Goal: Information Seeking & Learning: Understand process/instructions

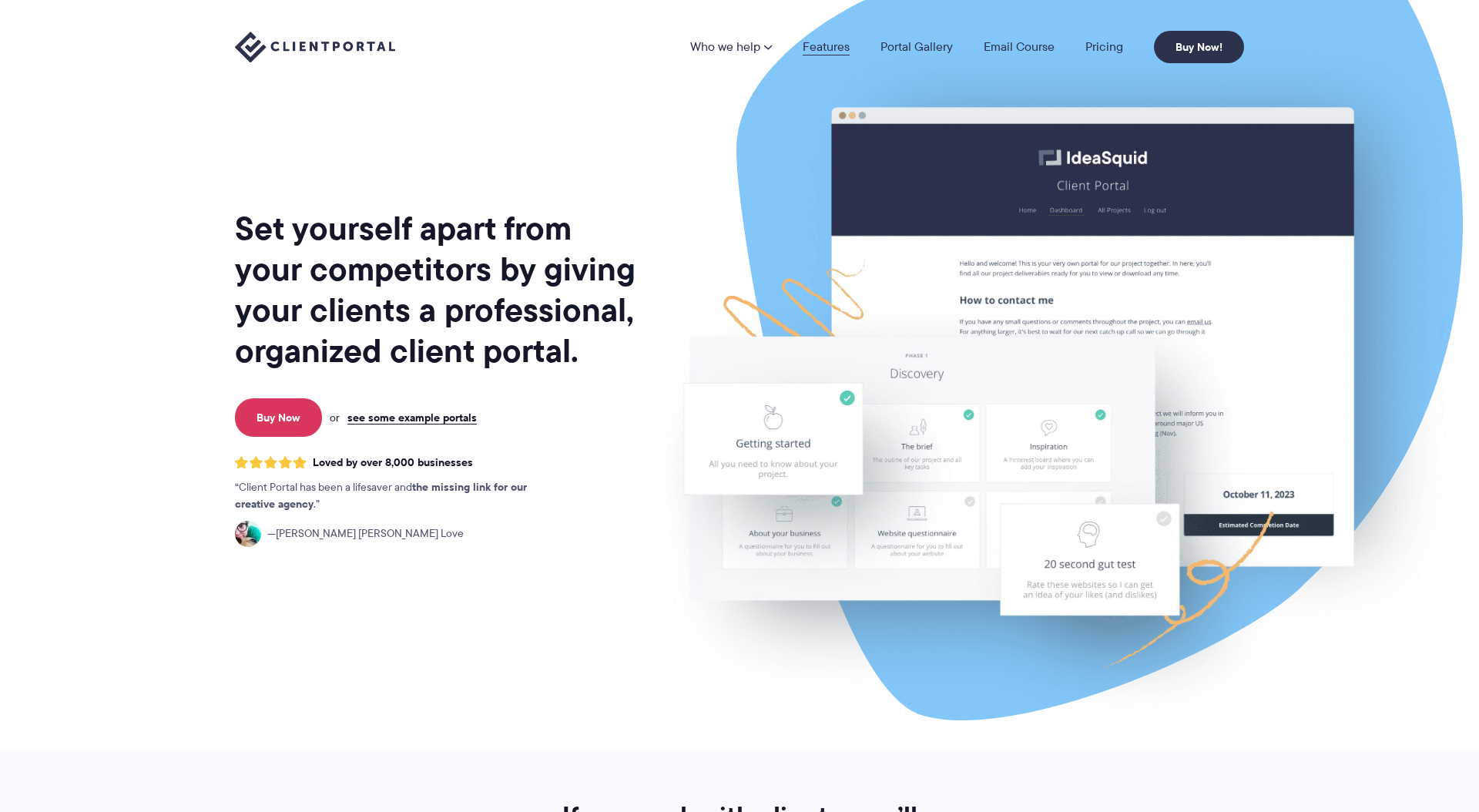
click at [817, 48] on link "Features" at bounding box center [826, 47] width 47 height 13
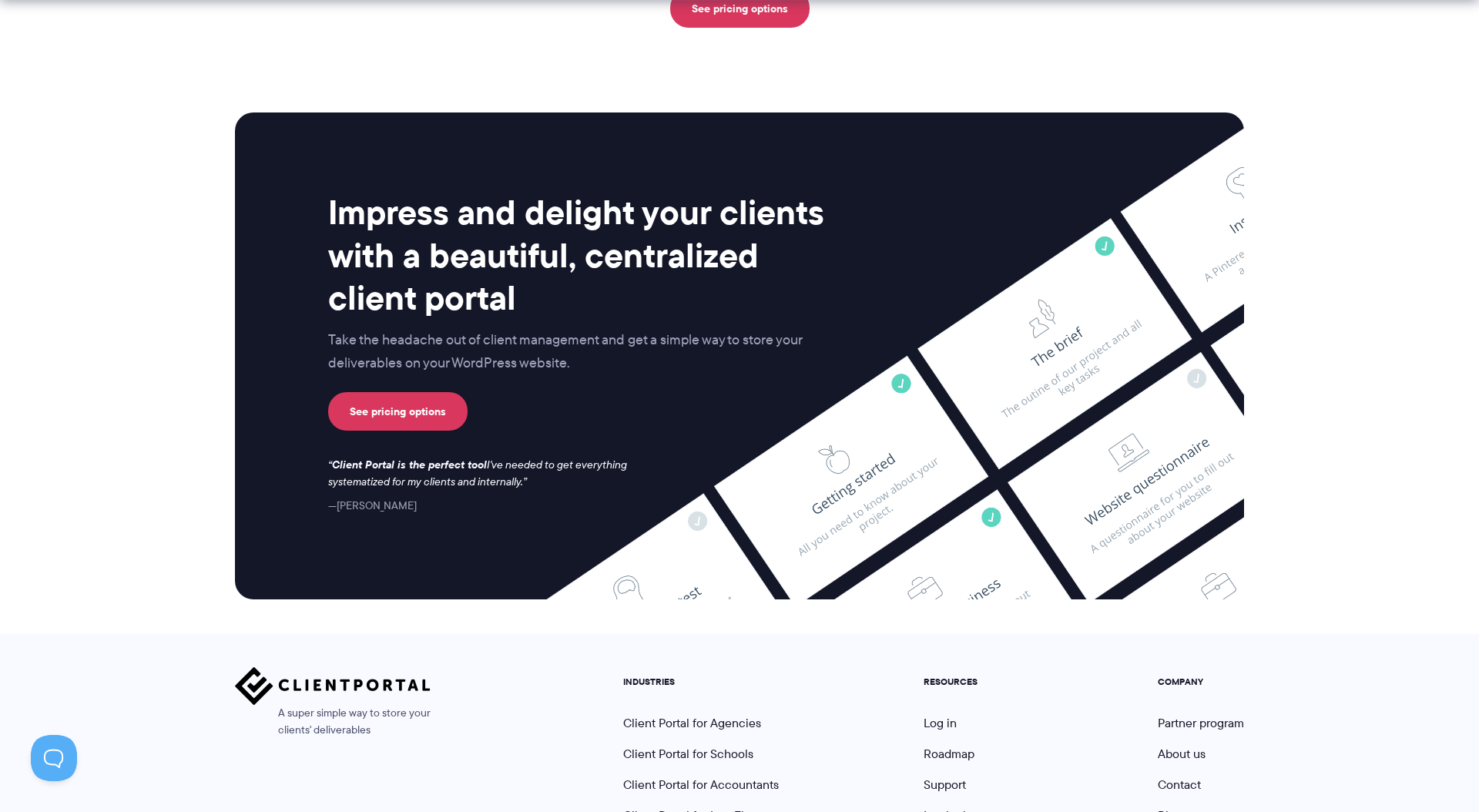
scroll to position [3953, 0]
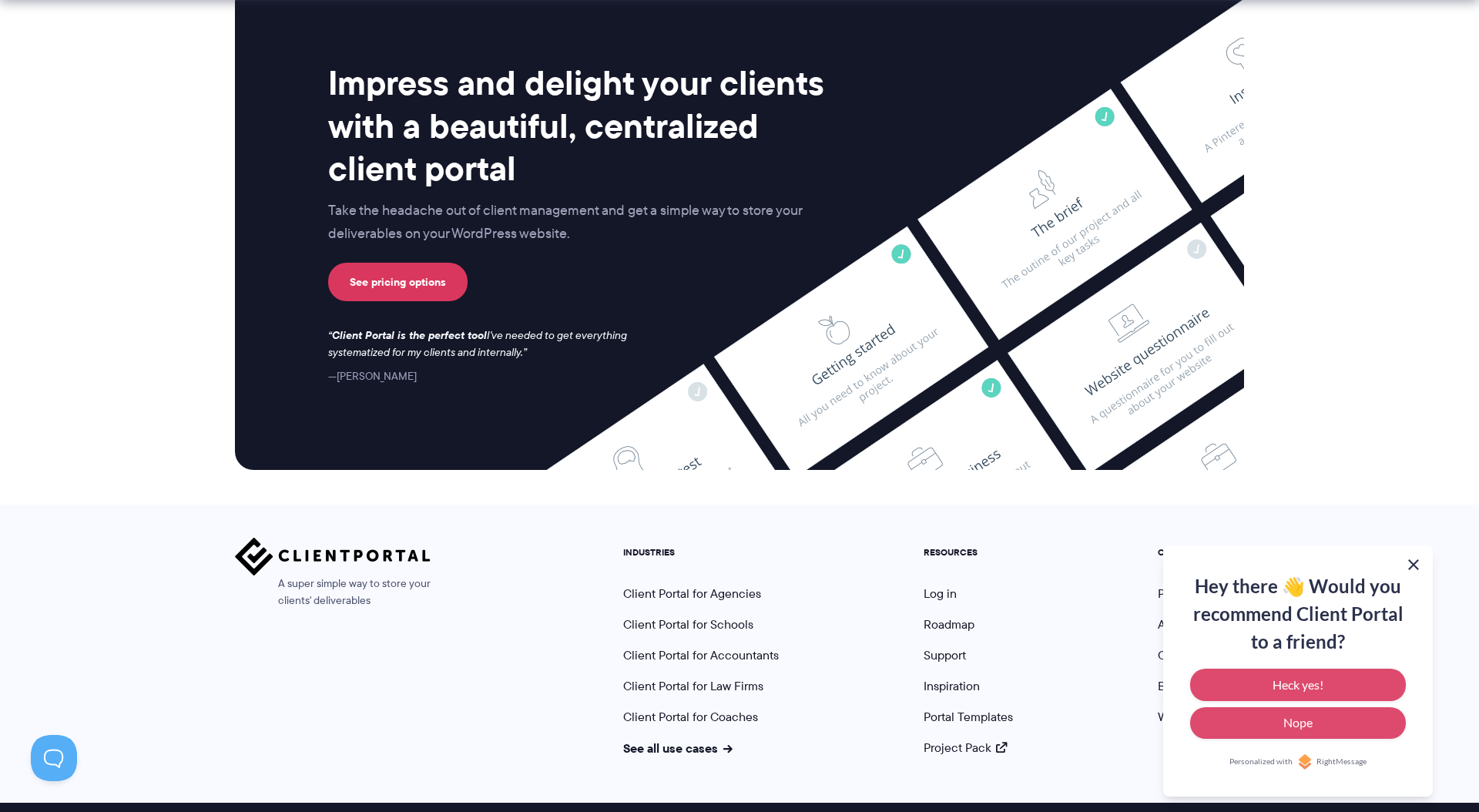
click at [1411, 564] on button at bounding box center [1414, 564] width 18 height 18
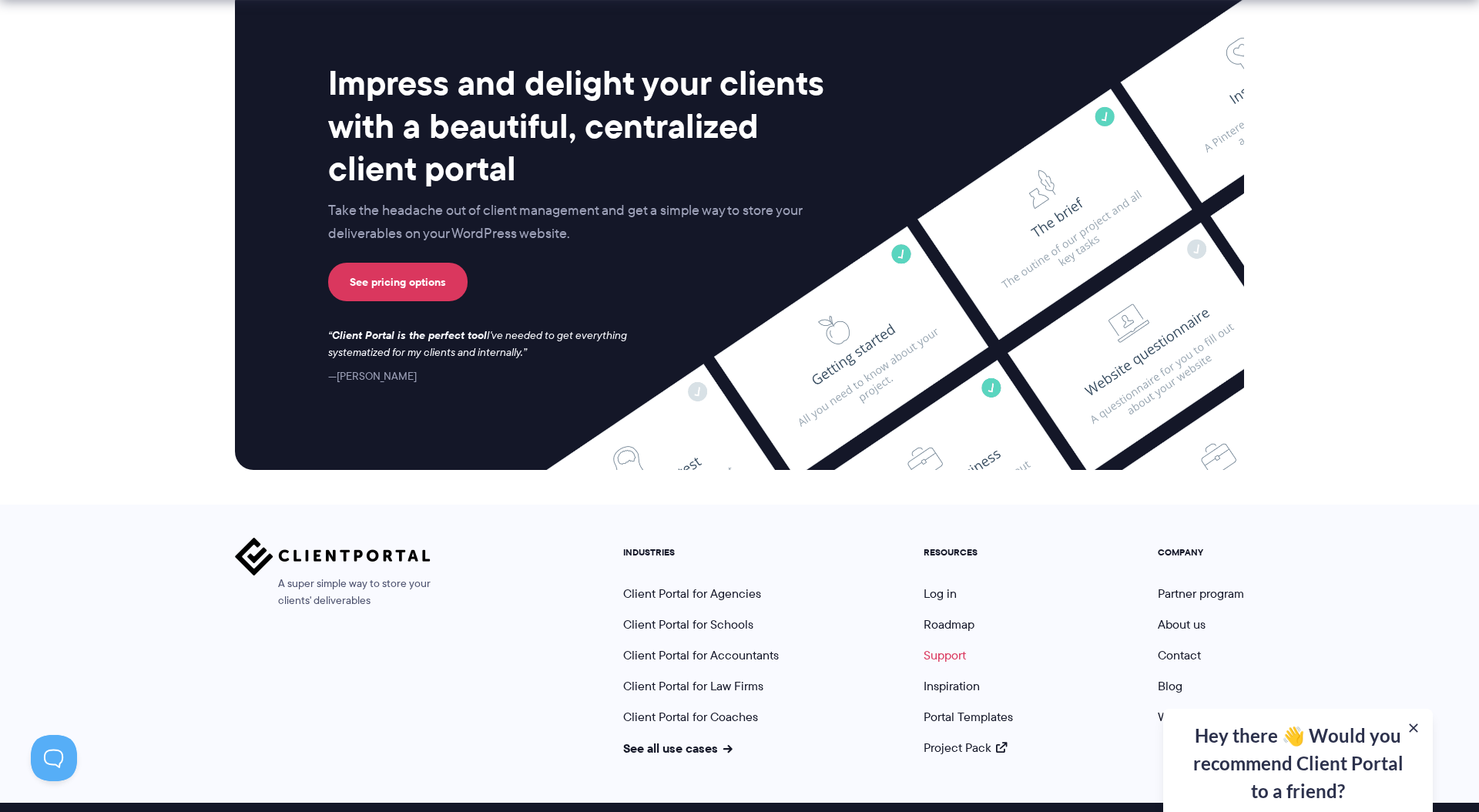
click at [942, 646] on link "Support" at bounding box center [945, 654] width 43 height 18
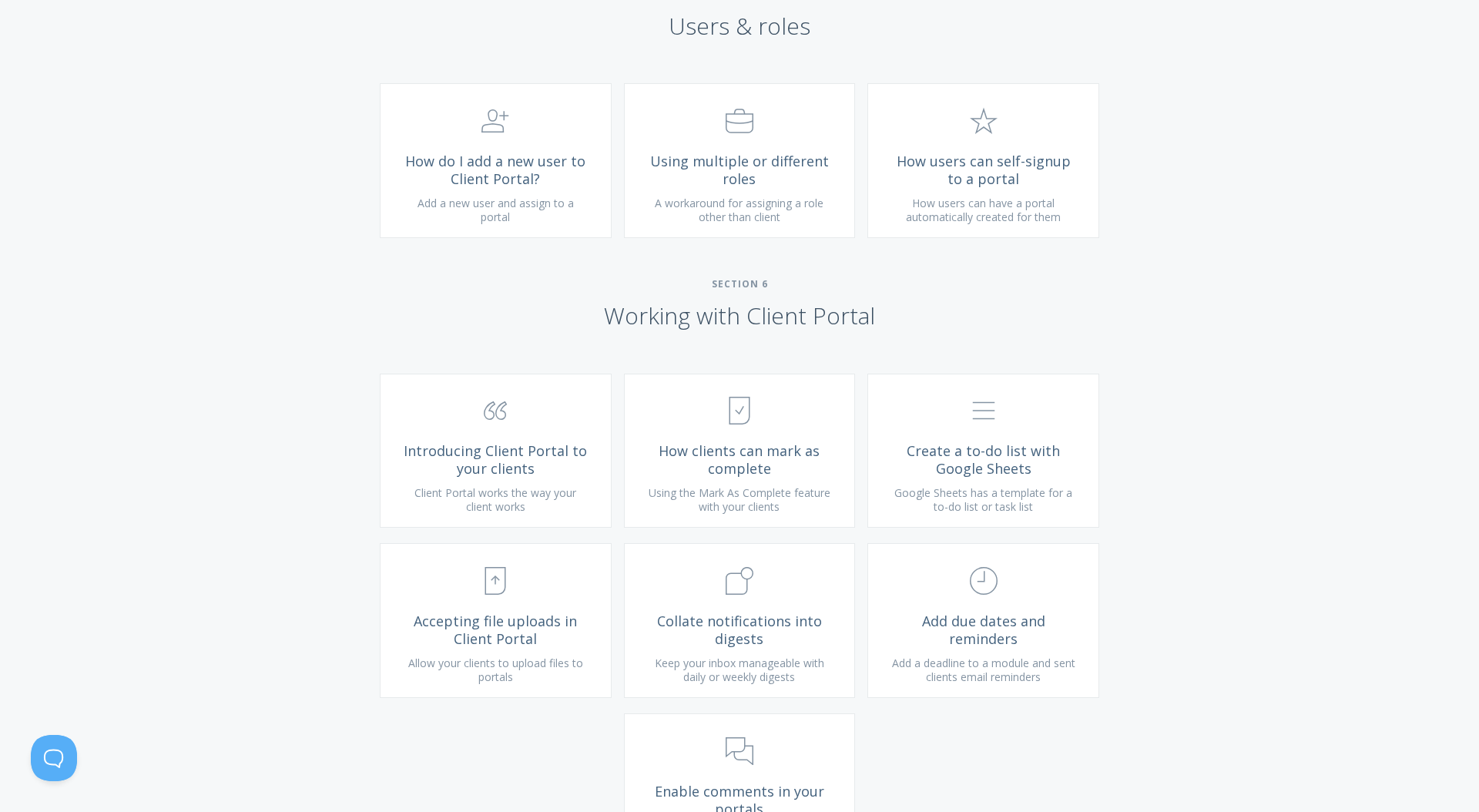
scroll to position [2414, 0]
click at [1018, 183] on span "How users can self-signup to a portal" at bounding box center [983, 165] width 184 height 35
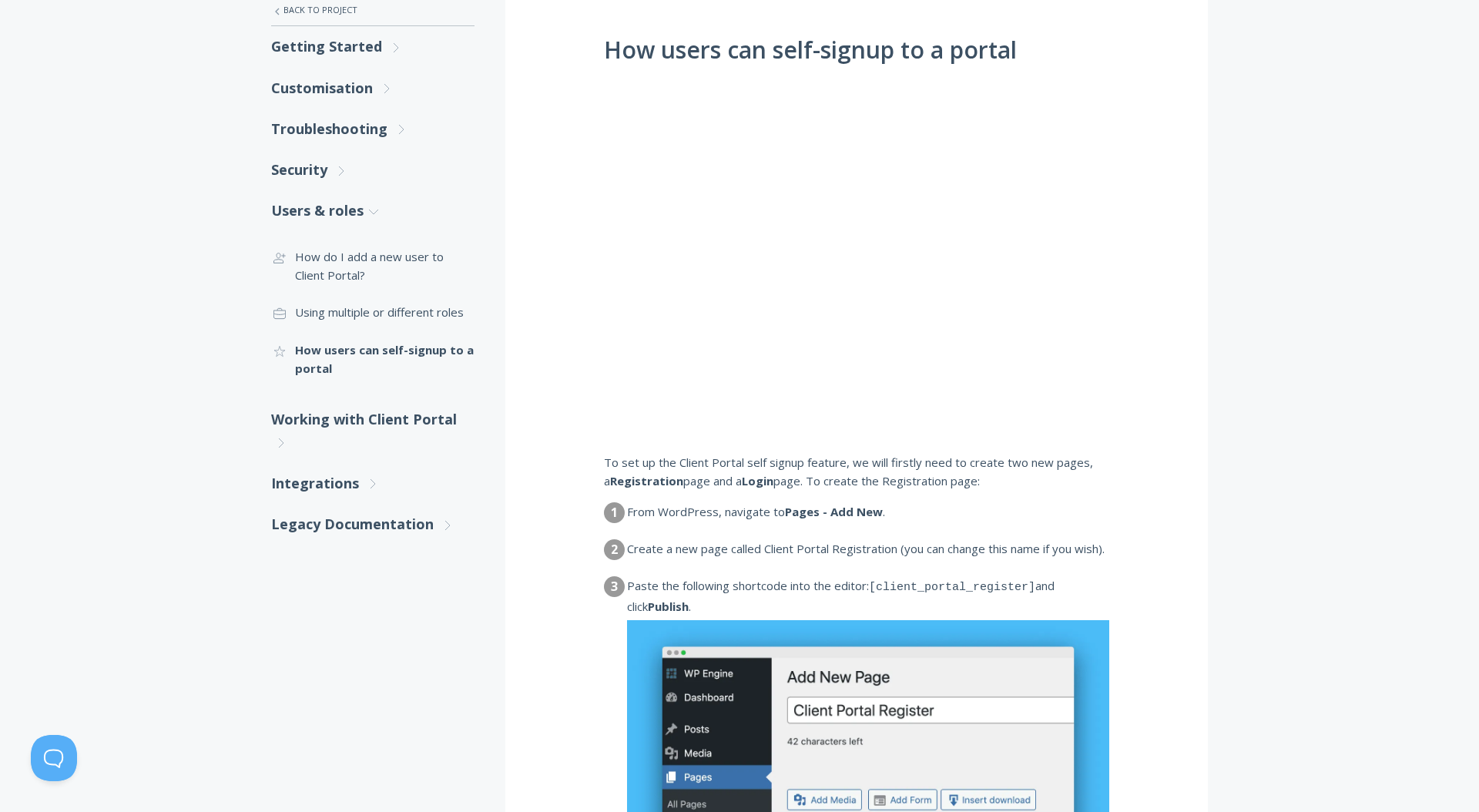
scroll to position [328, 0]
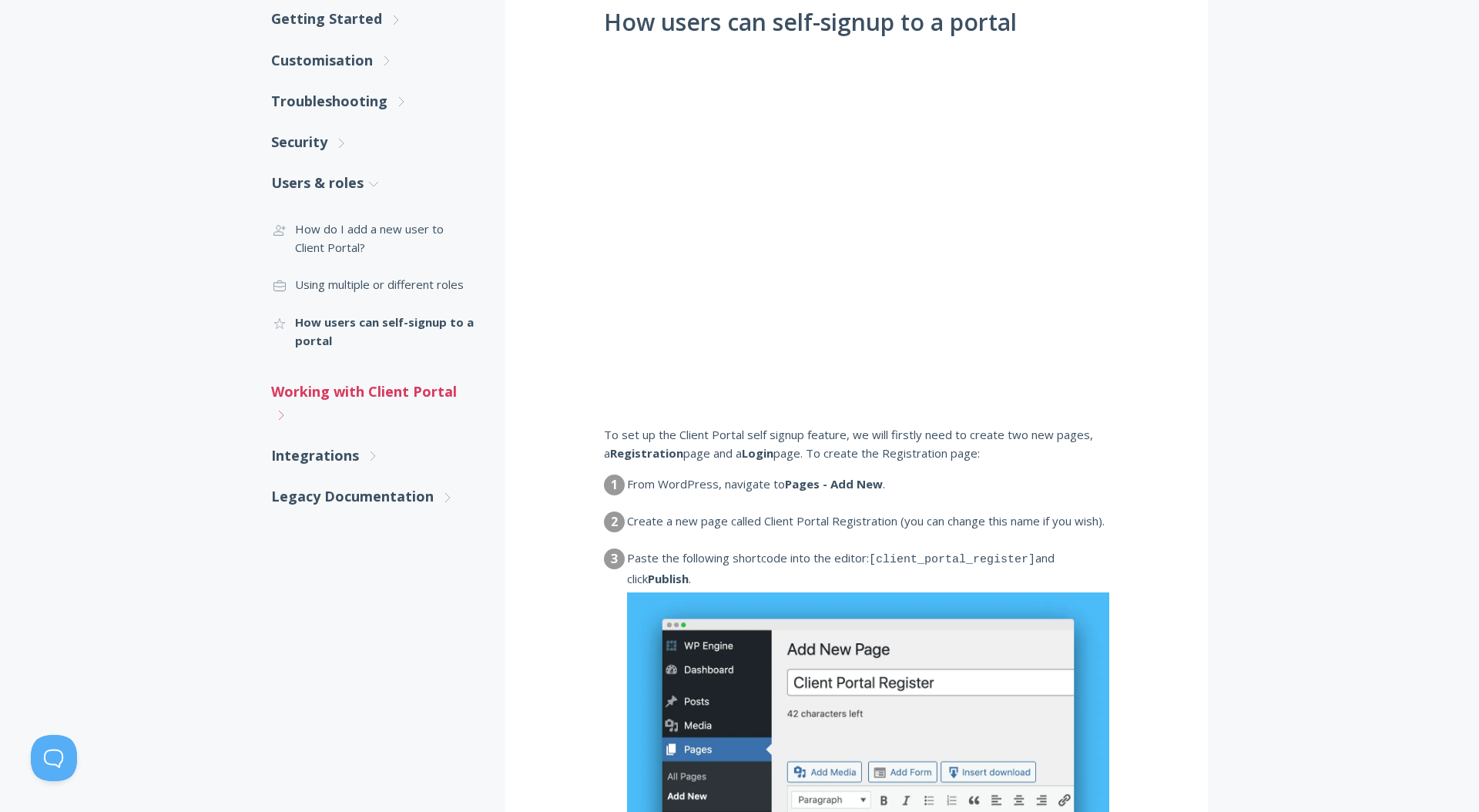
click at [283, 418] on icon ".st0{fill:none;stroke:#000000;stroke-width:2;stroke-miterlimit:10;} Untitled-27" at bounding box center [281, 415] width 14 height 14
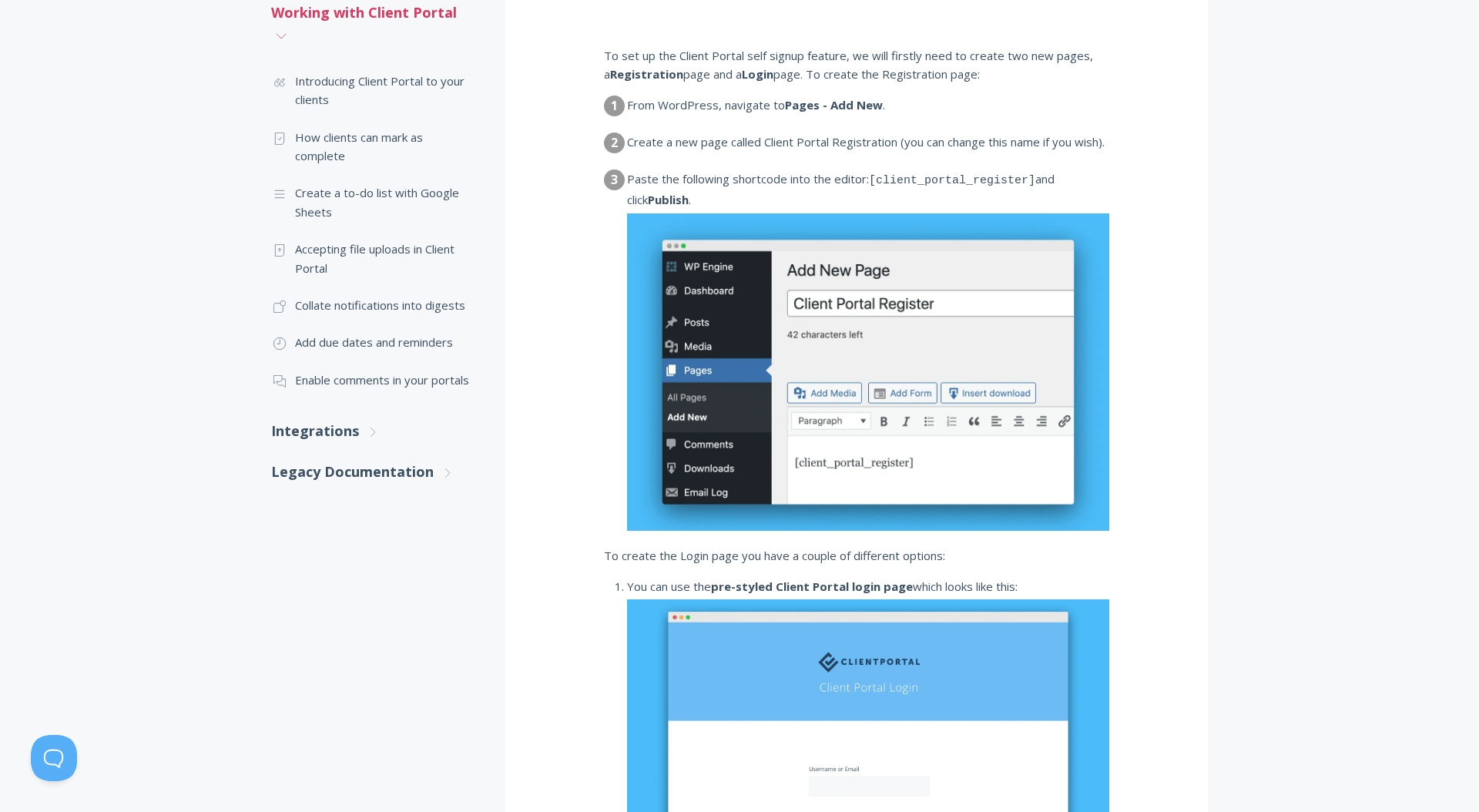
scroll to position [709, 0]
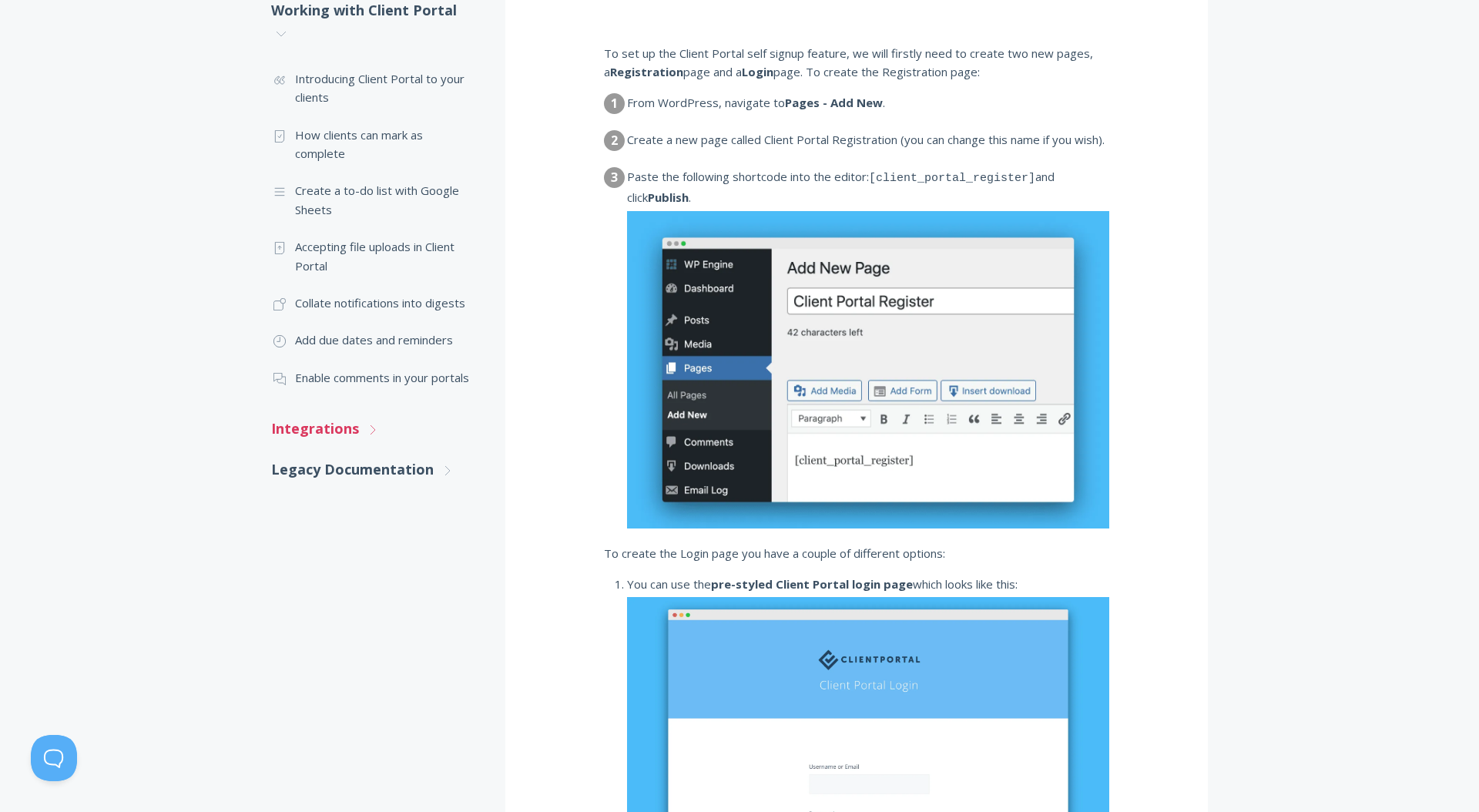
click at [371, 429] on icon ".st0{fill:none;stroke:#000000;stroke-width:2;stroke-miterlimit:10;} Untitled-27" at bounding box center [373, 429] width 14 height 14
click at [358, 713] on link "Legacy Documentation .st0{fill:none;stroke:#000000;stroke-width:2;stroke-miterl…" at bounding box center [373, 712] width 203 height 41
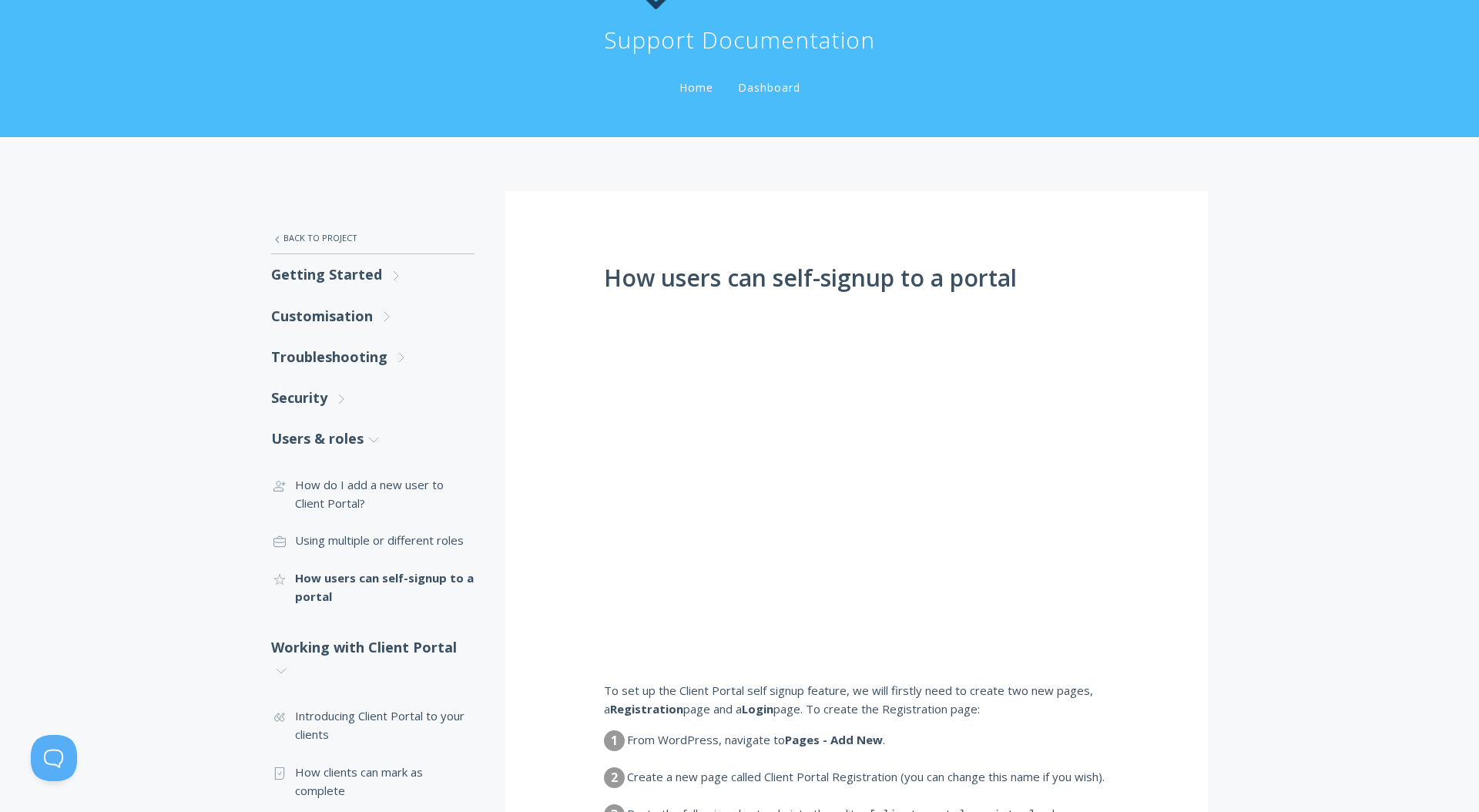
scroll to position [0, 0]
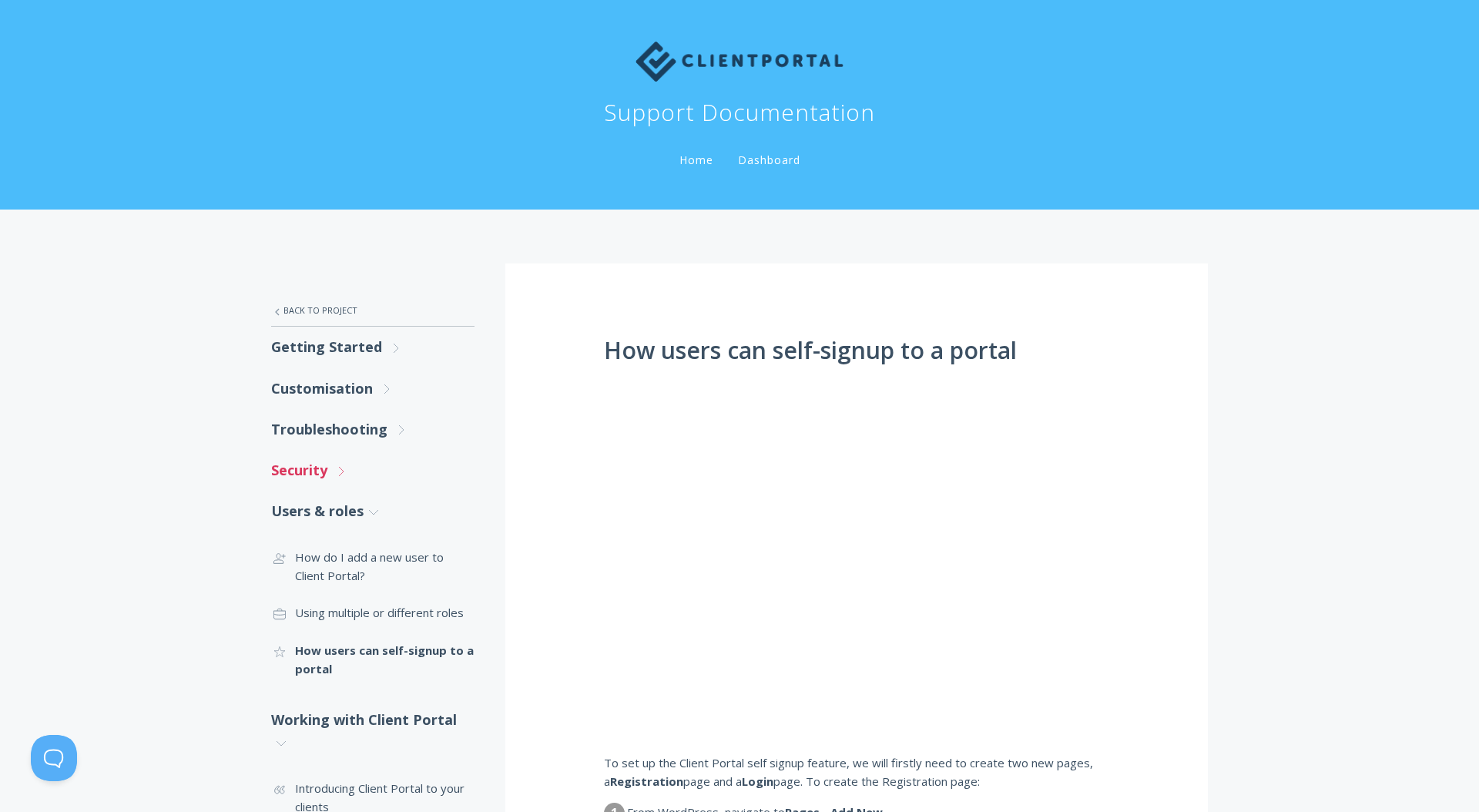
click at [324, 472] on link "Security .st0{fill:none;stroke:#000000;stroke-width:2;stroke-miterlimit:10;} Un…" at bounding box center [373, 470] width 203 height 41
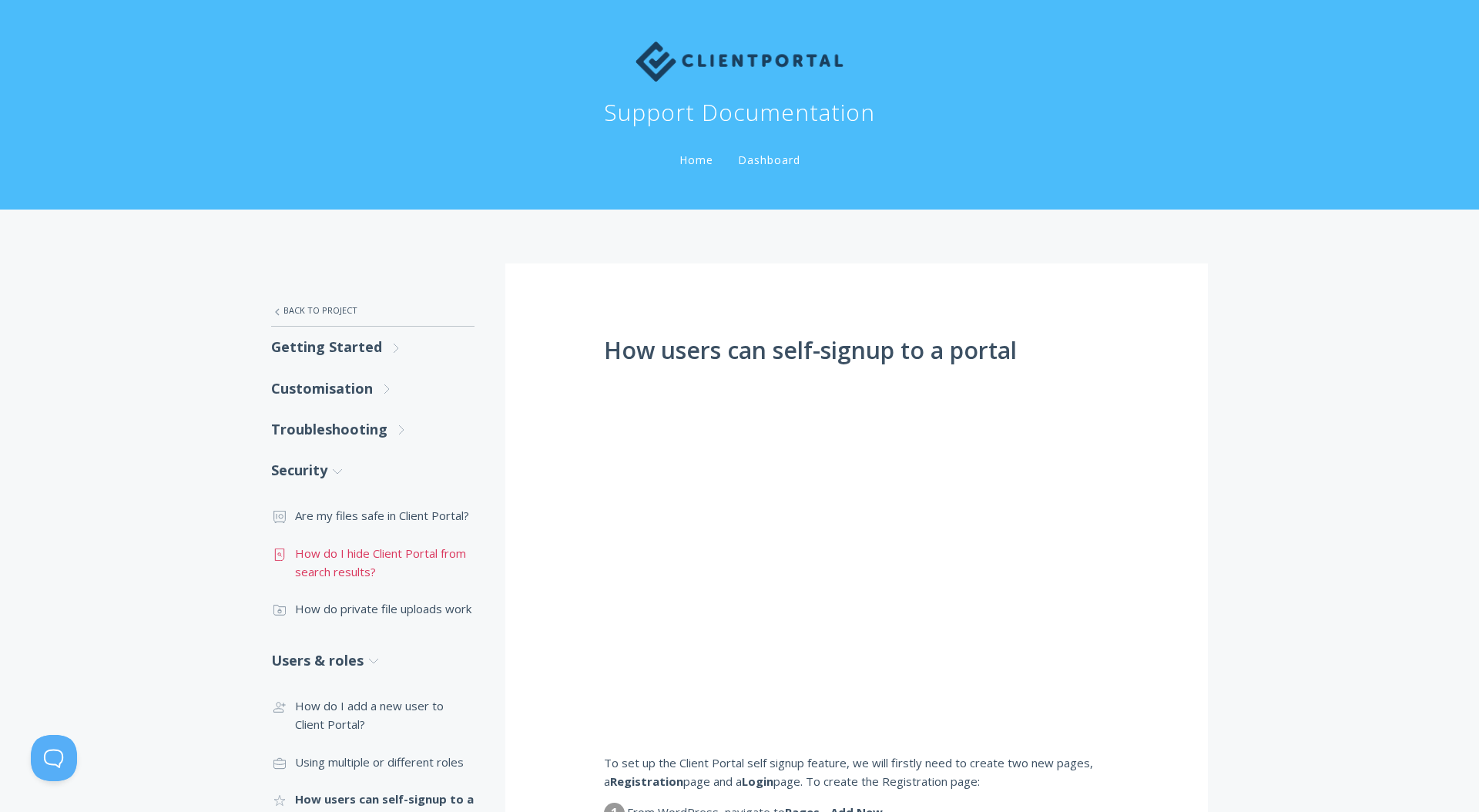
click at [339, 561] on link ".st0{fill:none;stroke:#000000;stroke-width:2;stroke-miterlimit:10;} Untitled-15…" at bounding box center [373, 562] width 203 height 56
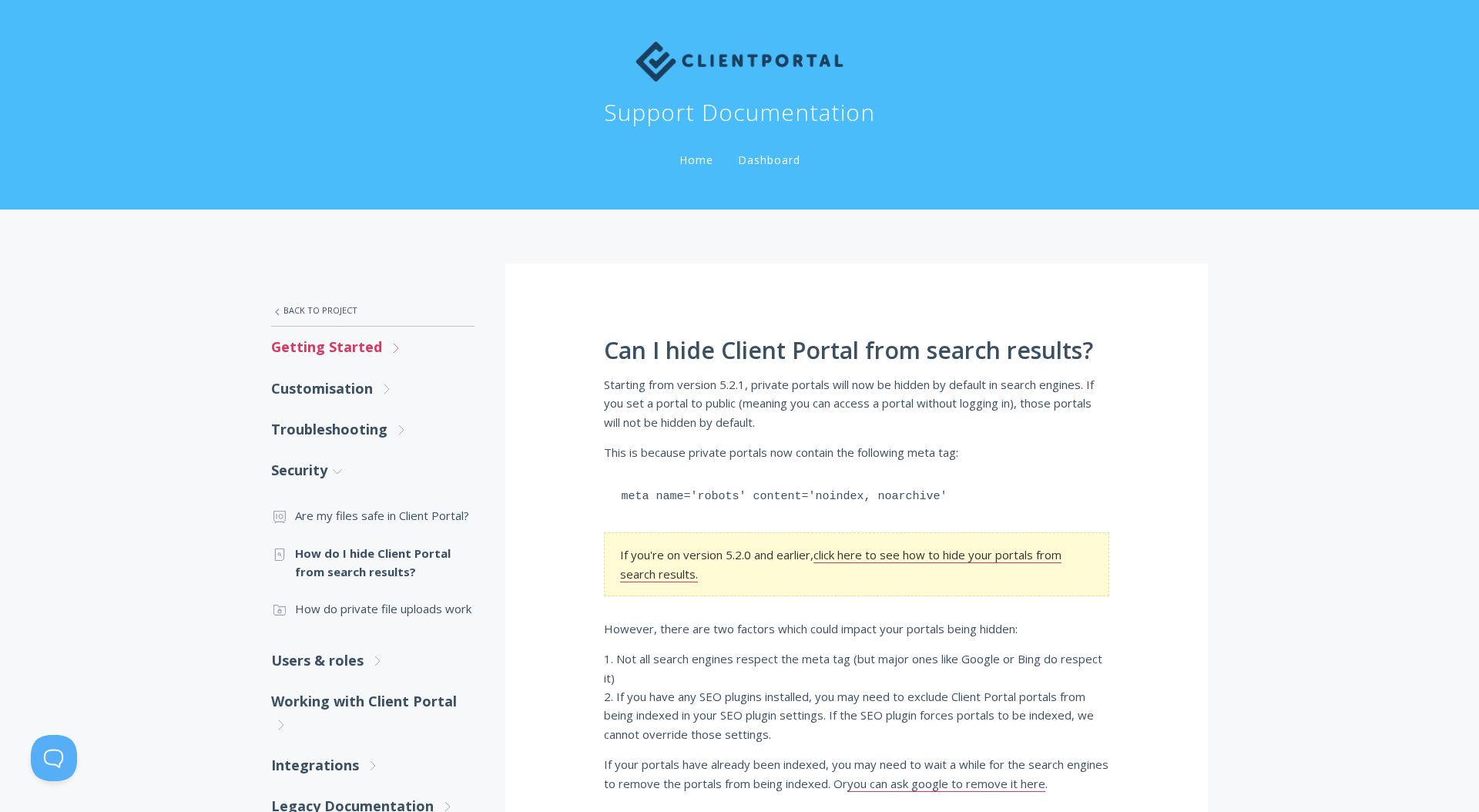
click at [313, 363] on link "Getting Started .st0{fill:none;stroke:#000000;stroke-width:2;stroke-miterlimit:…" at bounding box center [373, 347] width 203 height 41
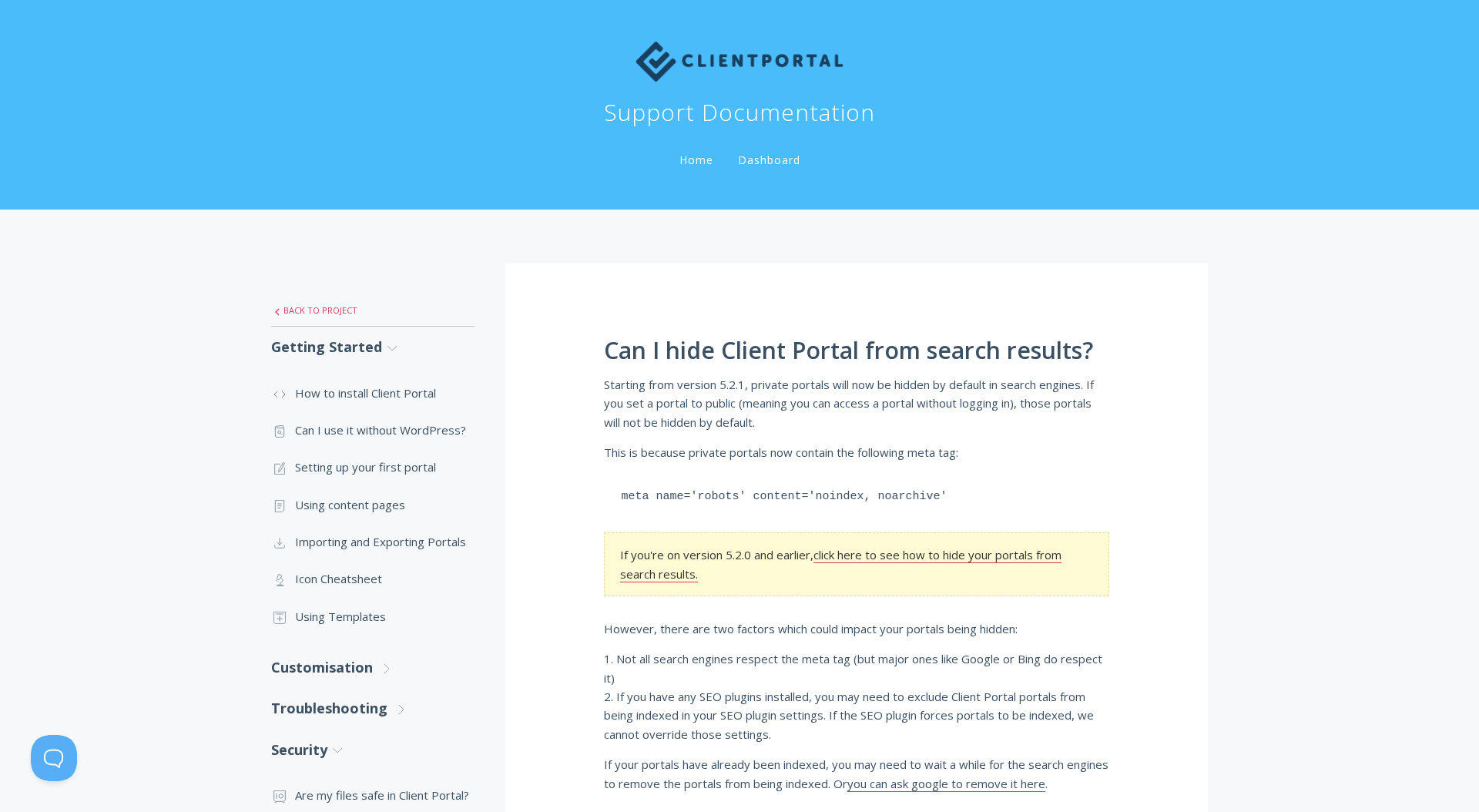
click at [287, 314] on link ".st0{fill:none;stroke:#000000;stroke-width:2;stroke-miterlimit:10;} Untitled-27…" at bounding box center [373, 310] width 203 height 33
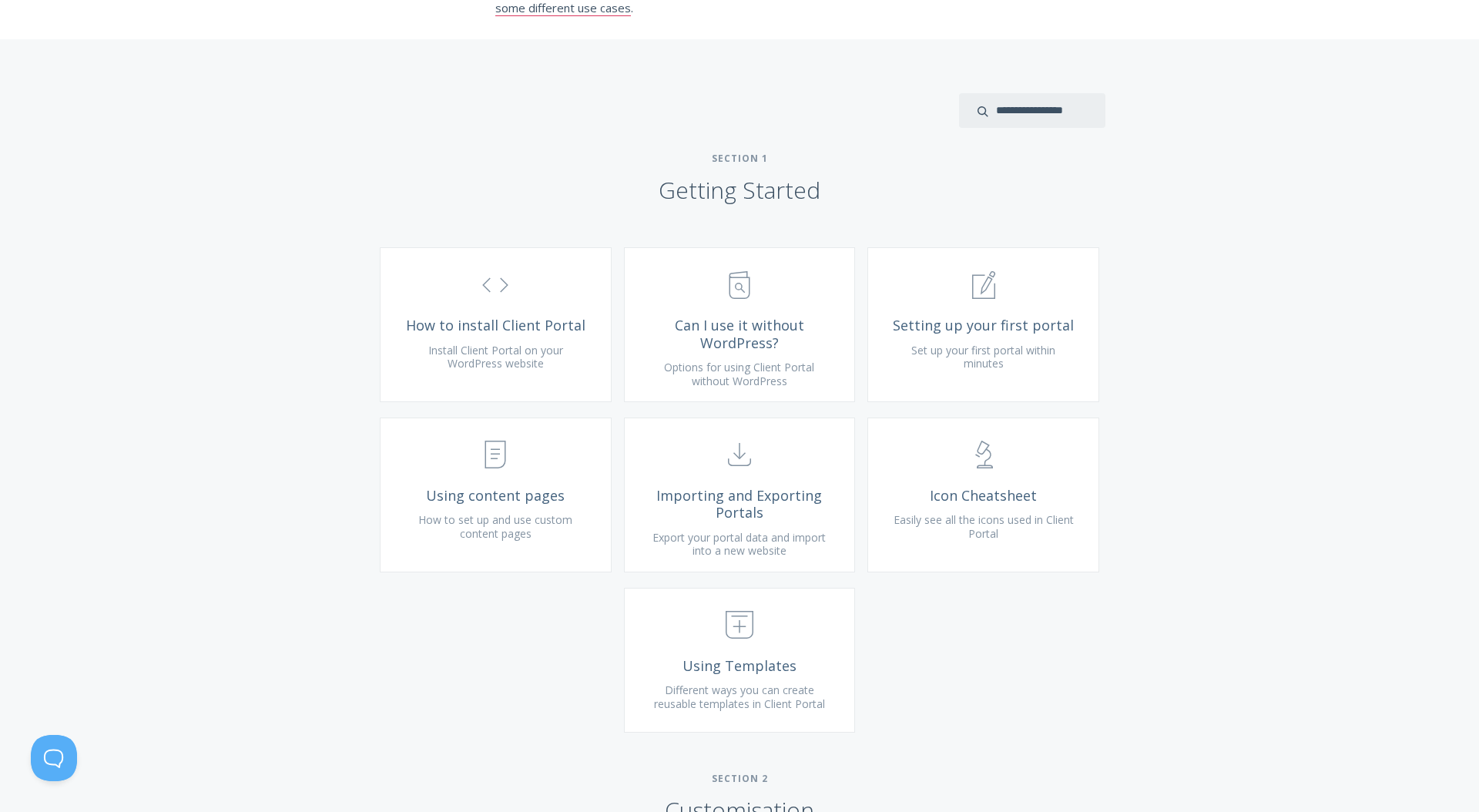
scroll to position [283, 0]
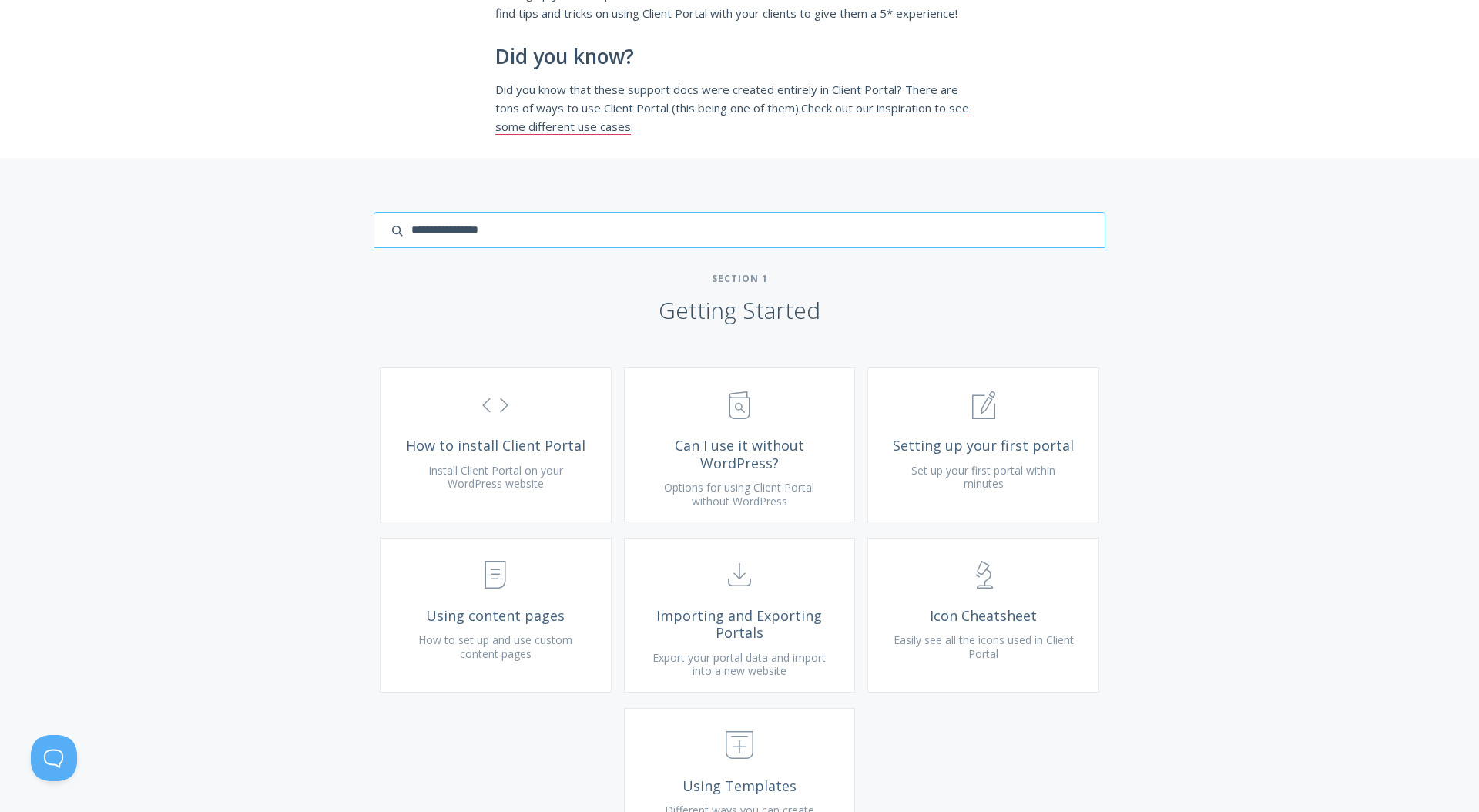
click at [1032, 238] on input "search input" at bounding box center [740, 229] width 732 height 36
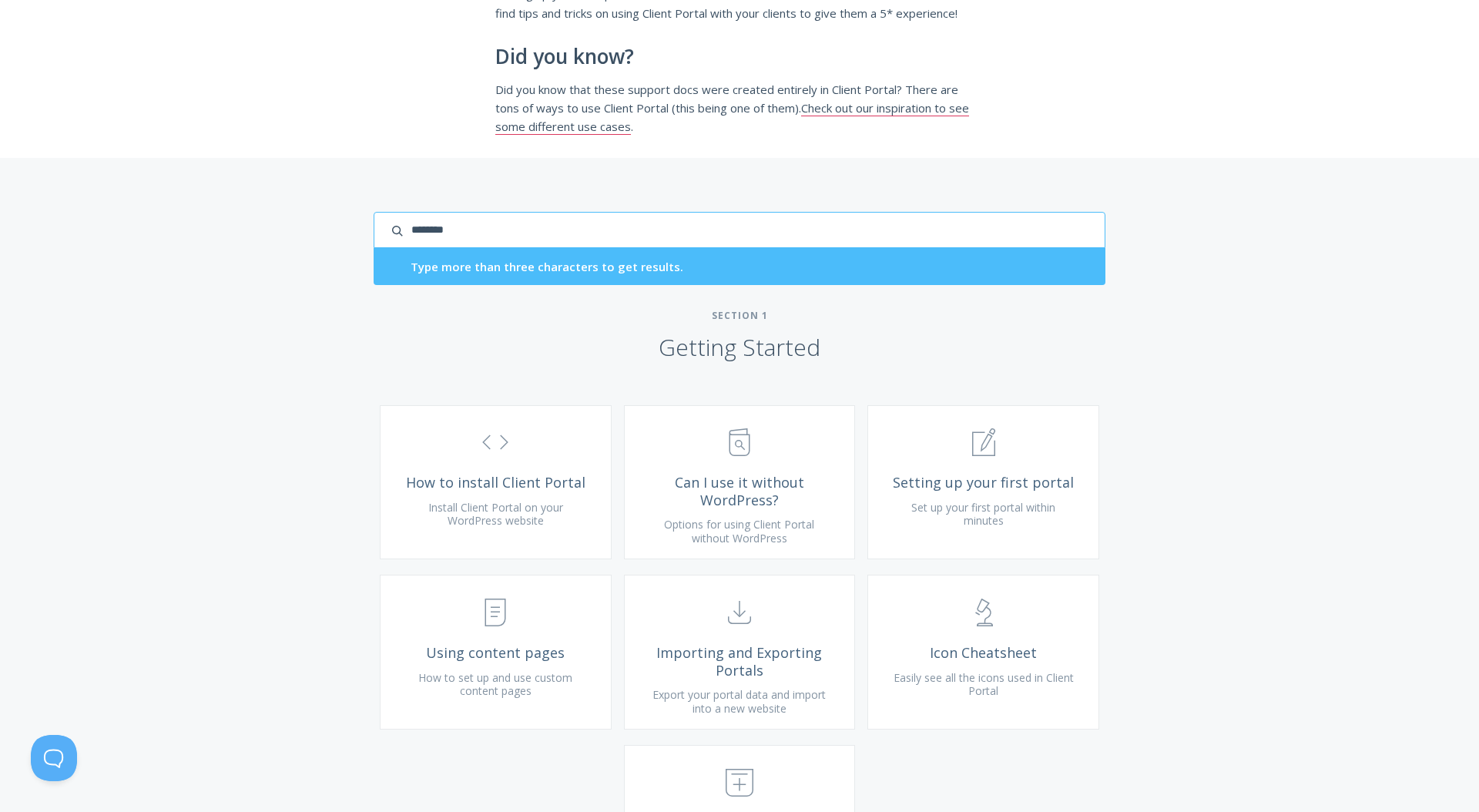
type input "********"
click at [800, 245] on input "********" at bounding box center [740, 229] width 732 height 36
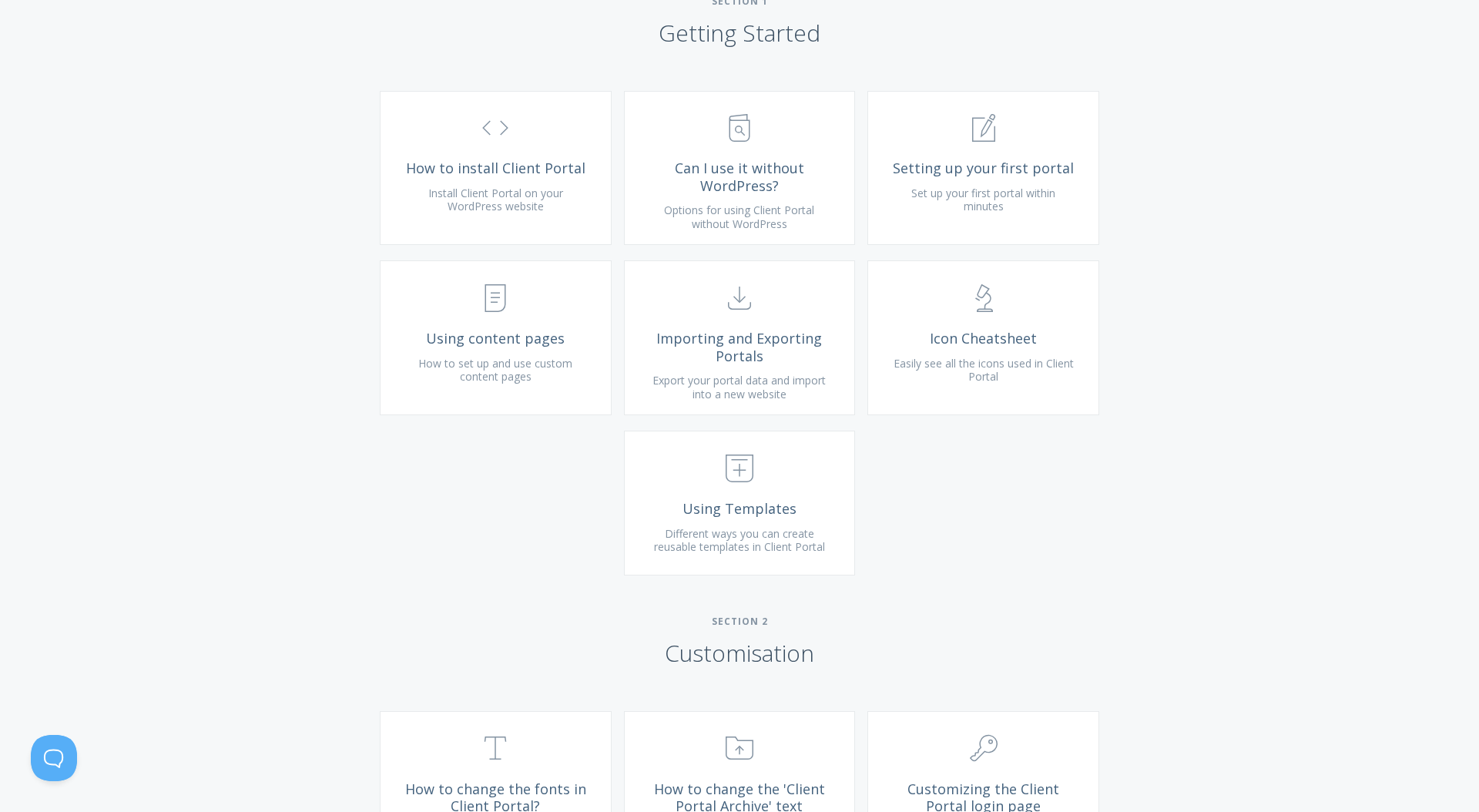
scroll to position [610, 0]
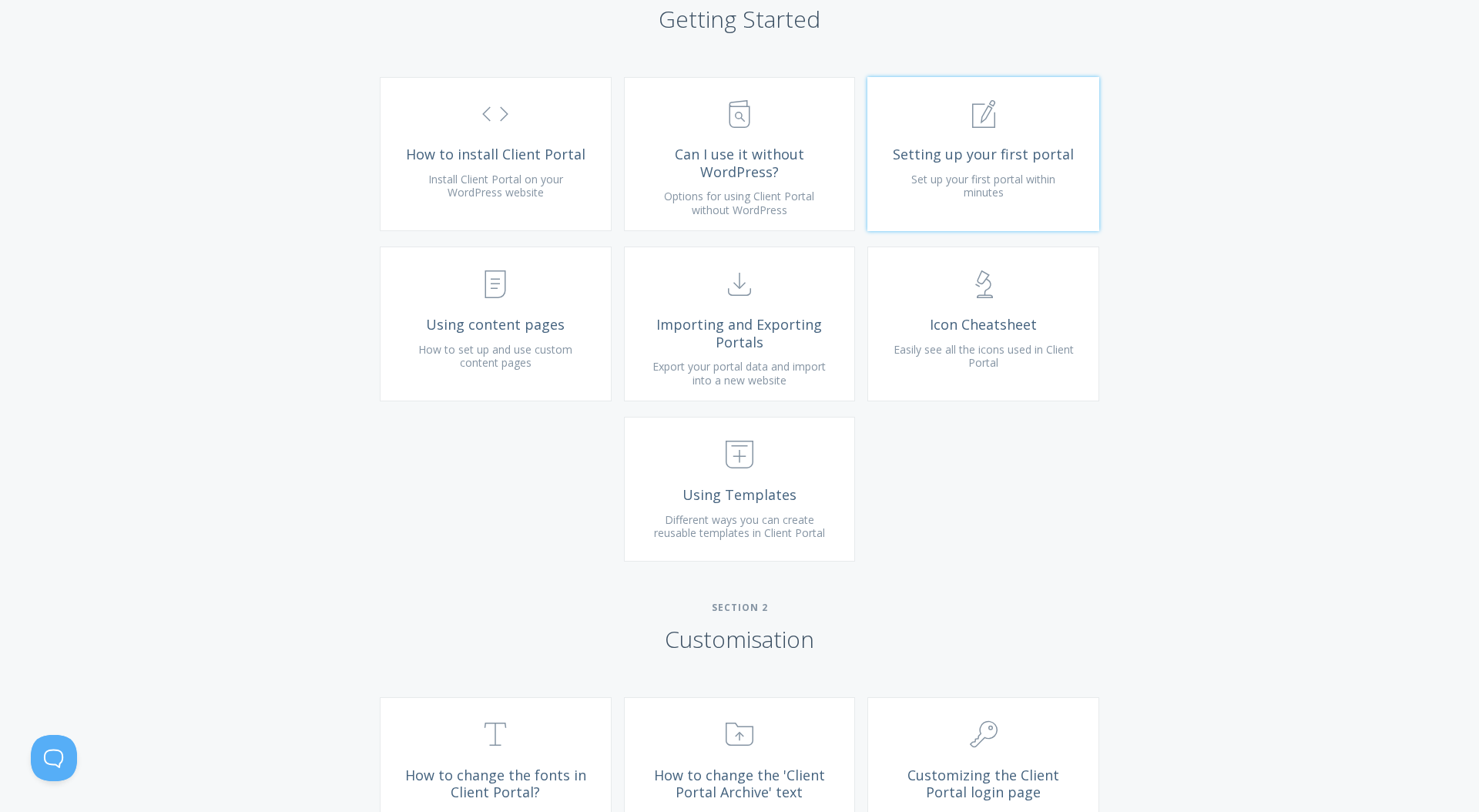
click at [960, 232] on link ".st0{fill:none;stroke:#000000;stroke-width:2;stroke-miterlimit:10;} 1. General …" at bounding box center [984, 154] width 232 height 155
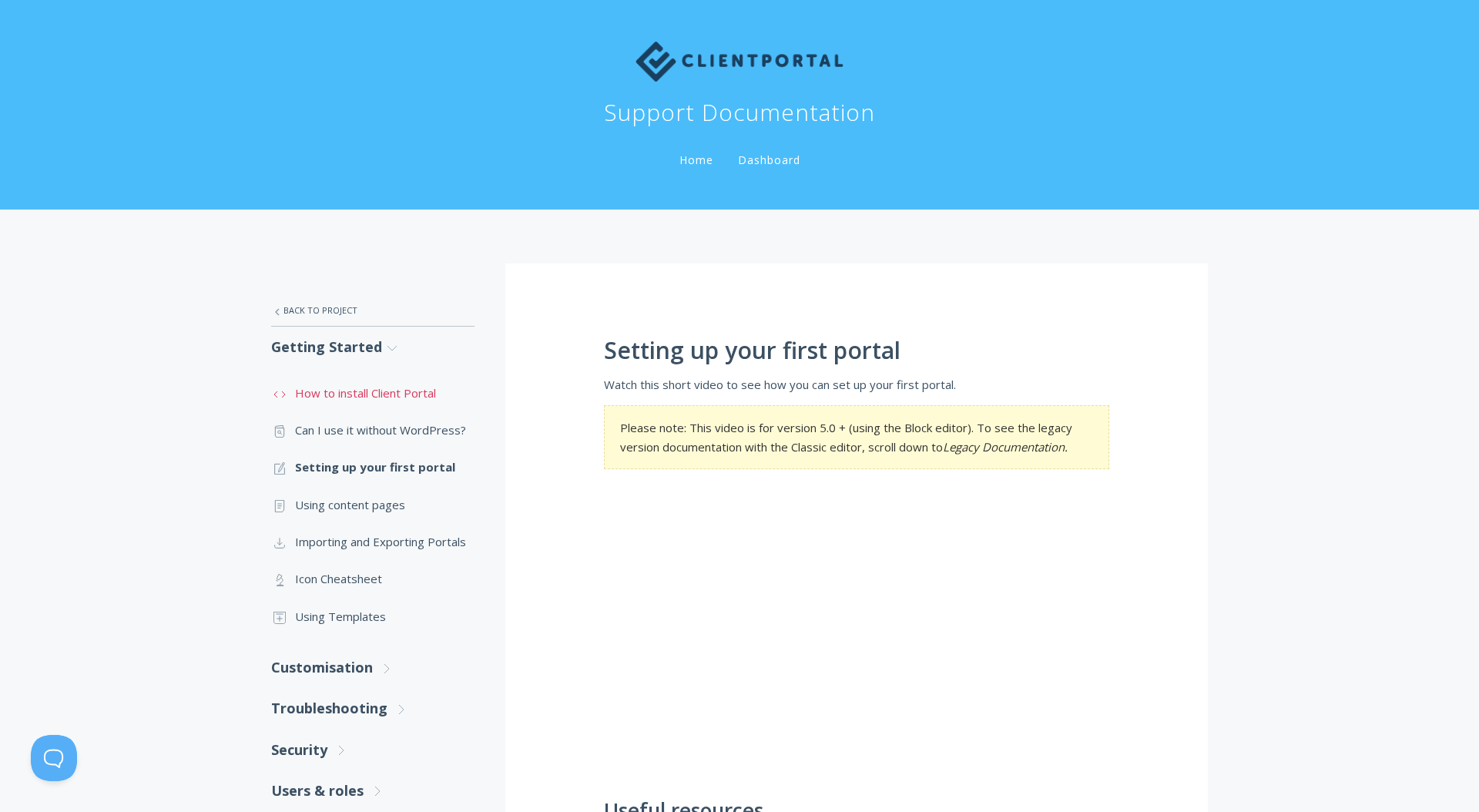
click at [336, 395] on link ".st0{fill:none;stroke:#000000;stroke-width:2;stroke-miterlimit:10;} Untitled-16…" at bounding box center [373, 393] width 203 height 37
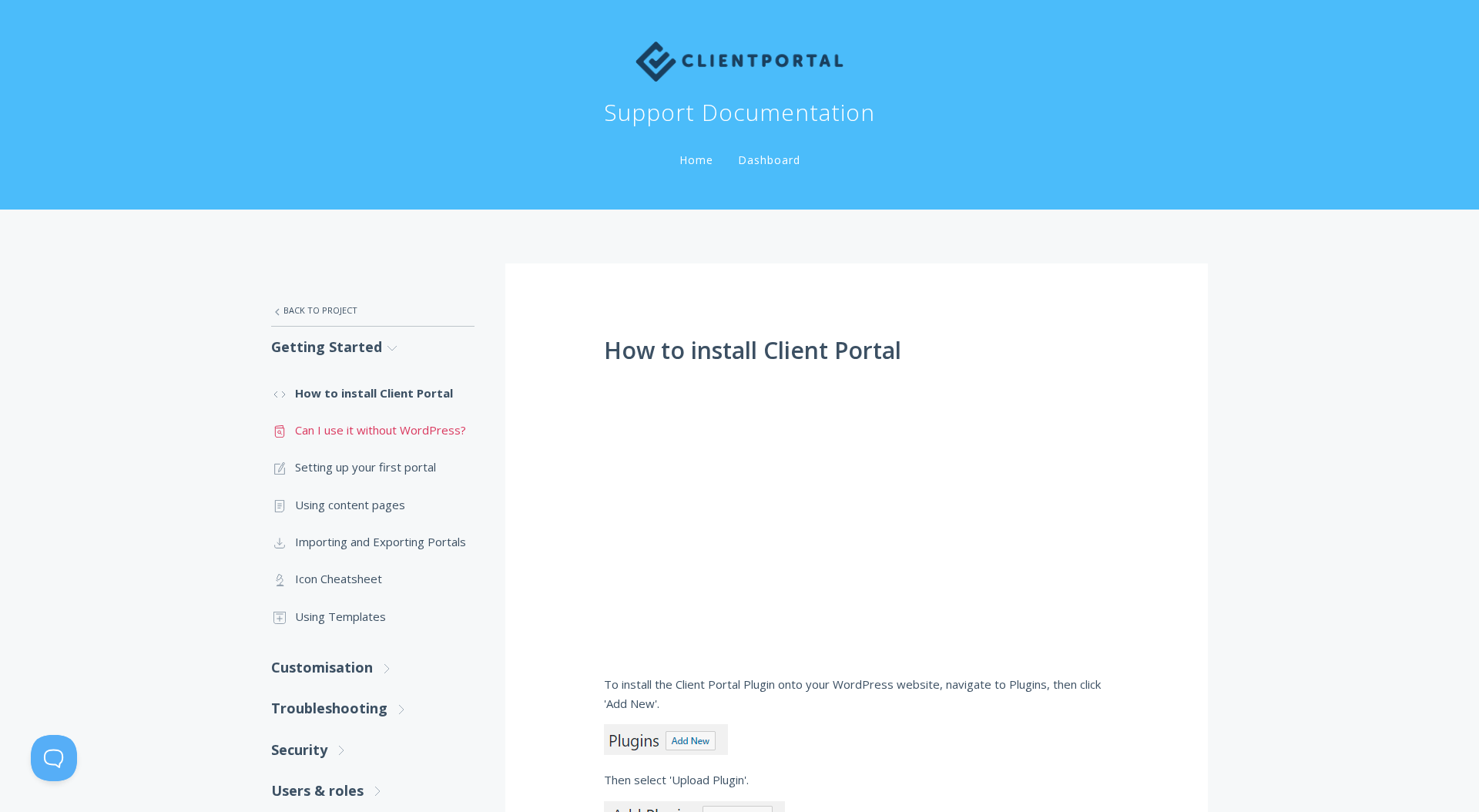
click at [354, 431] on link ".st0{fill:none;stroke:#000000;stroke-width:2;stroke-miterlimit:10;} Untitled-13…" at bounding box center [373, 430] width 203 height 37
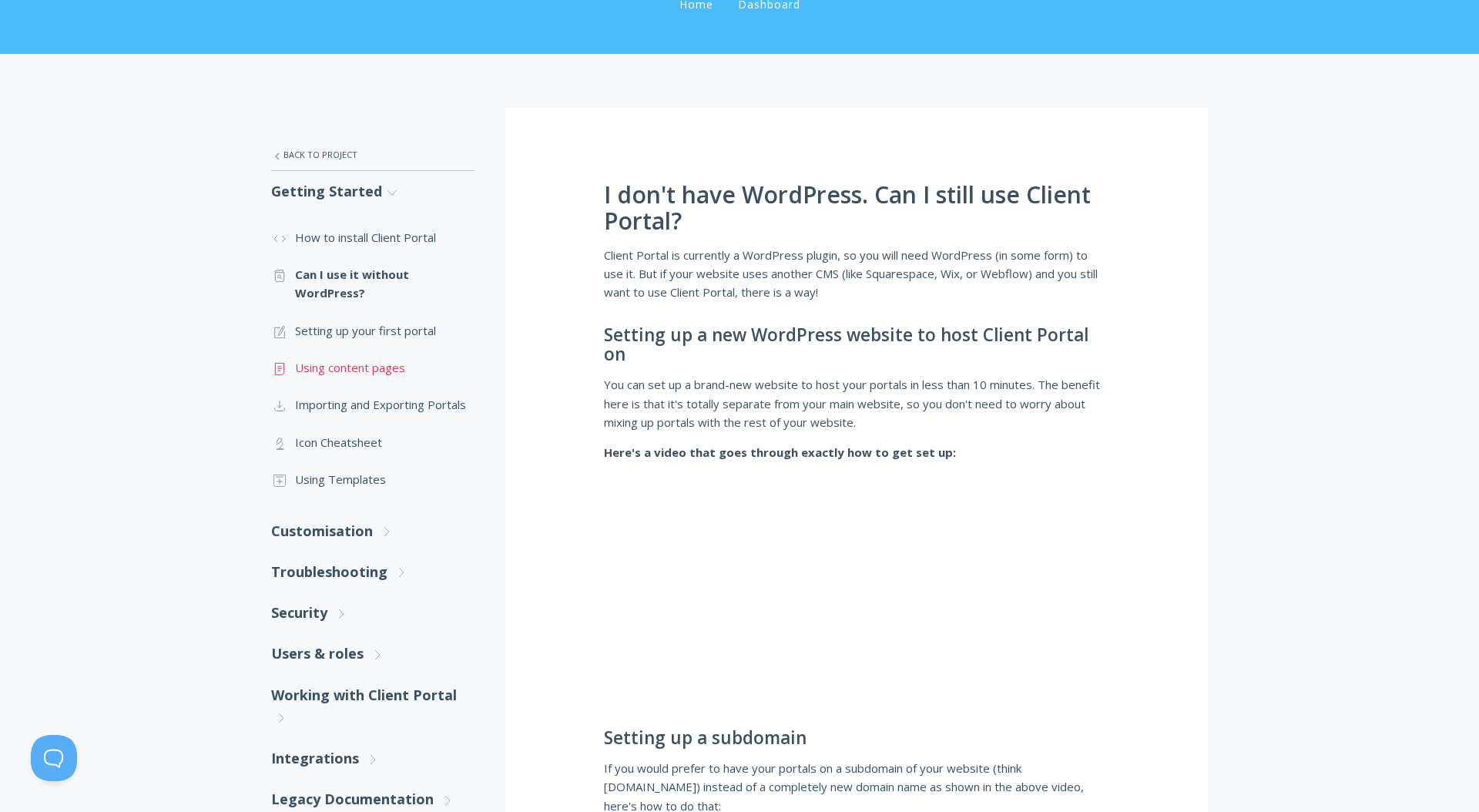
scroll to position [303, 0]
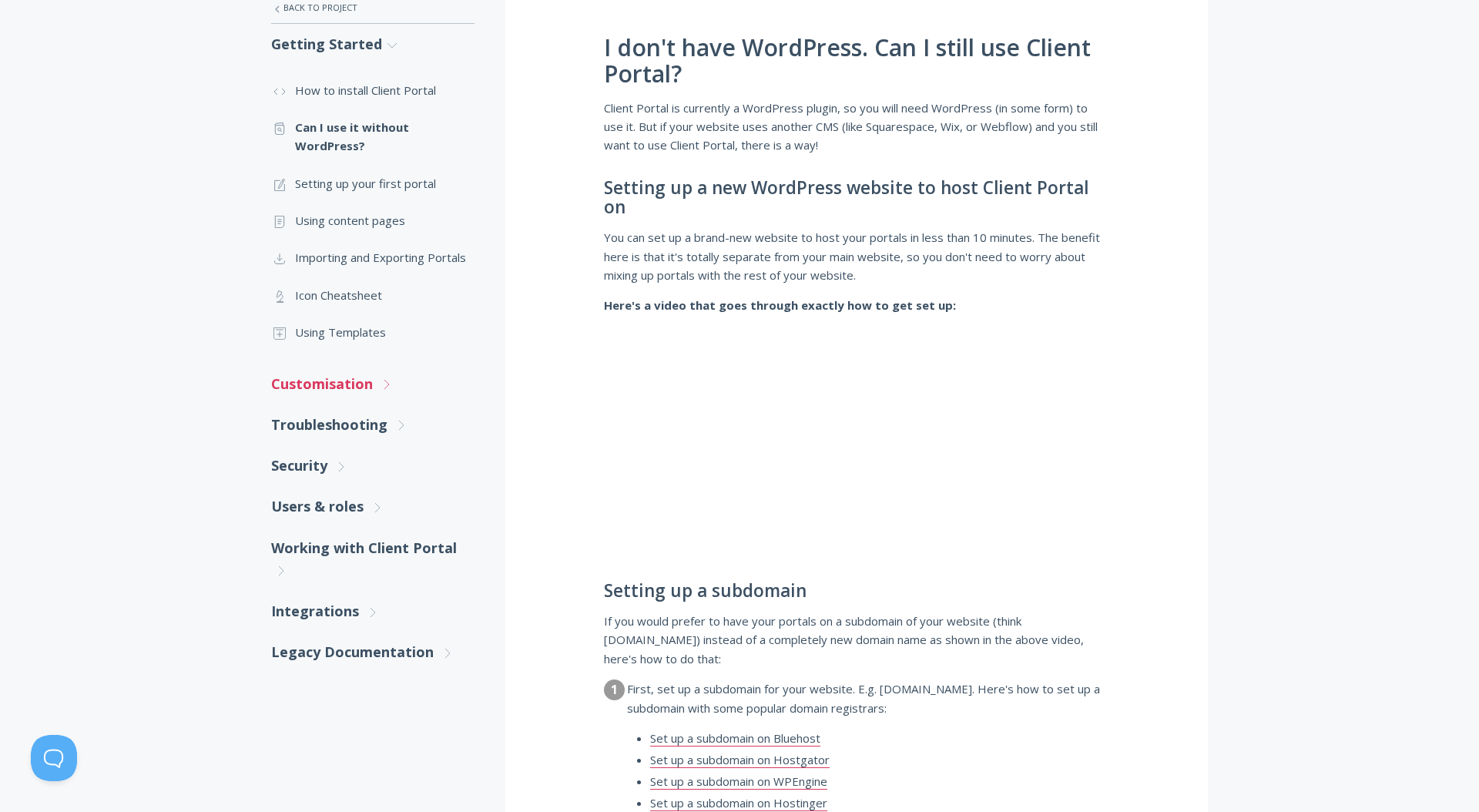
click at [345, 387] on link "Customisation .st0{fill:none;stroke:#000000;stroke-width:2;stroke-miterlimit:10…" at bounding box center [373, 383] width 203 height 41
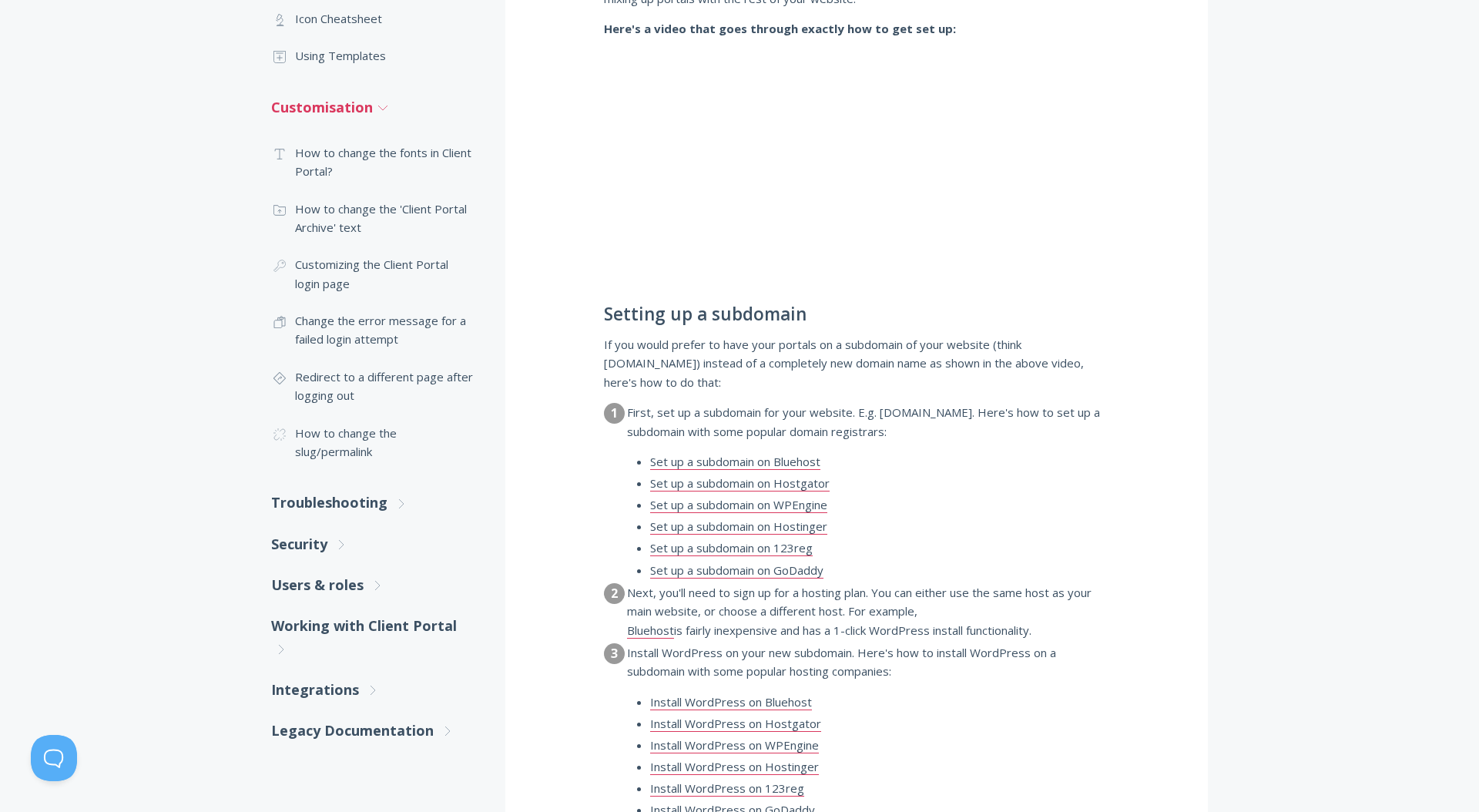
scroll to position [582, 0]
click at [333, 499] on link "Troubleshooting .st0{fill:none;stroke:#000000;stroke-width:2;stroke-miterlimit:…" at bounding box center [373, 500] width 203 height 41
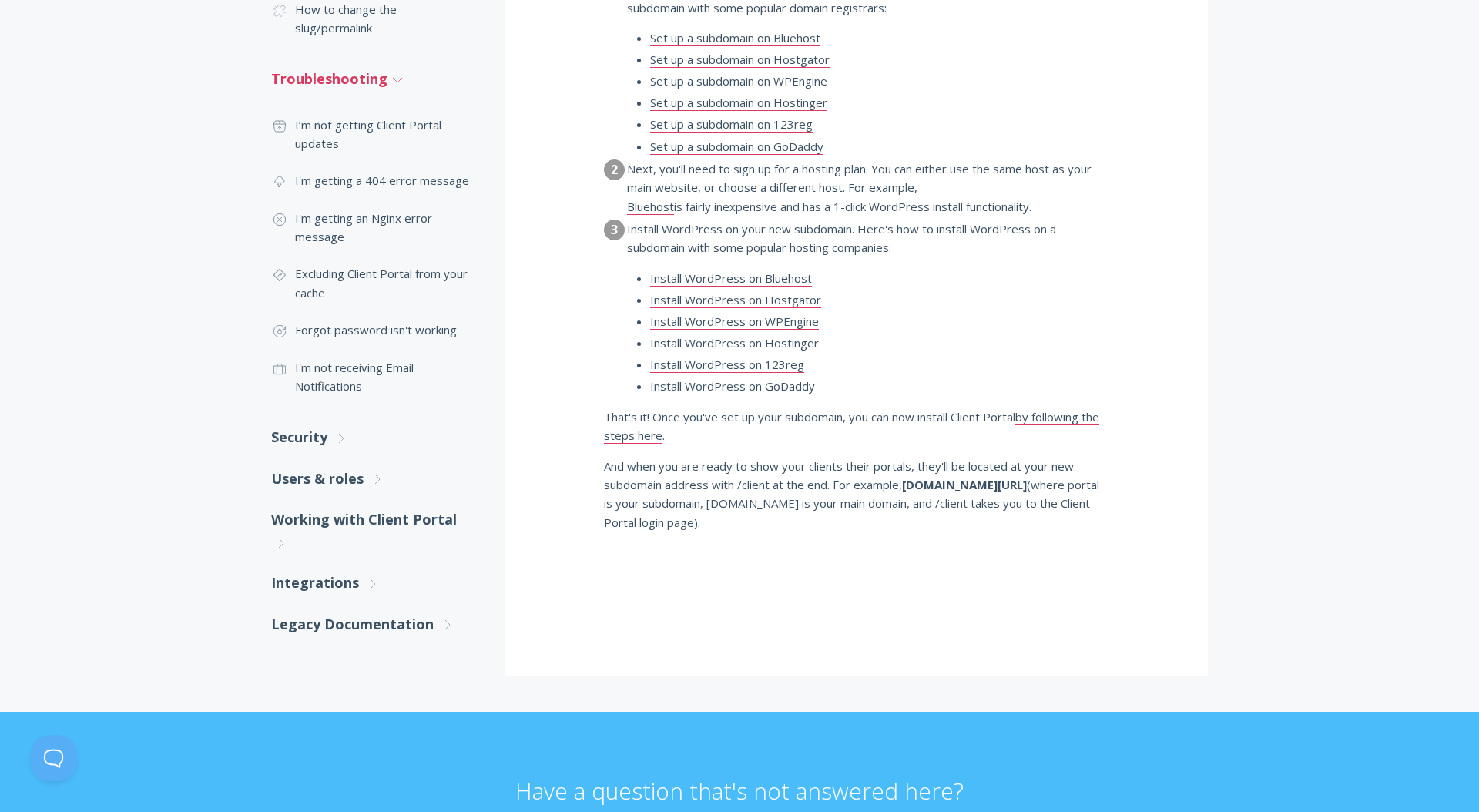
scroll to position [1005, 0]
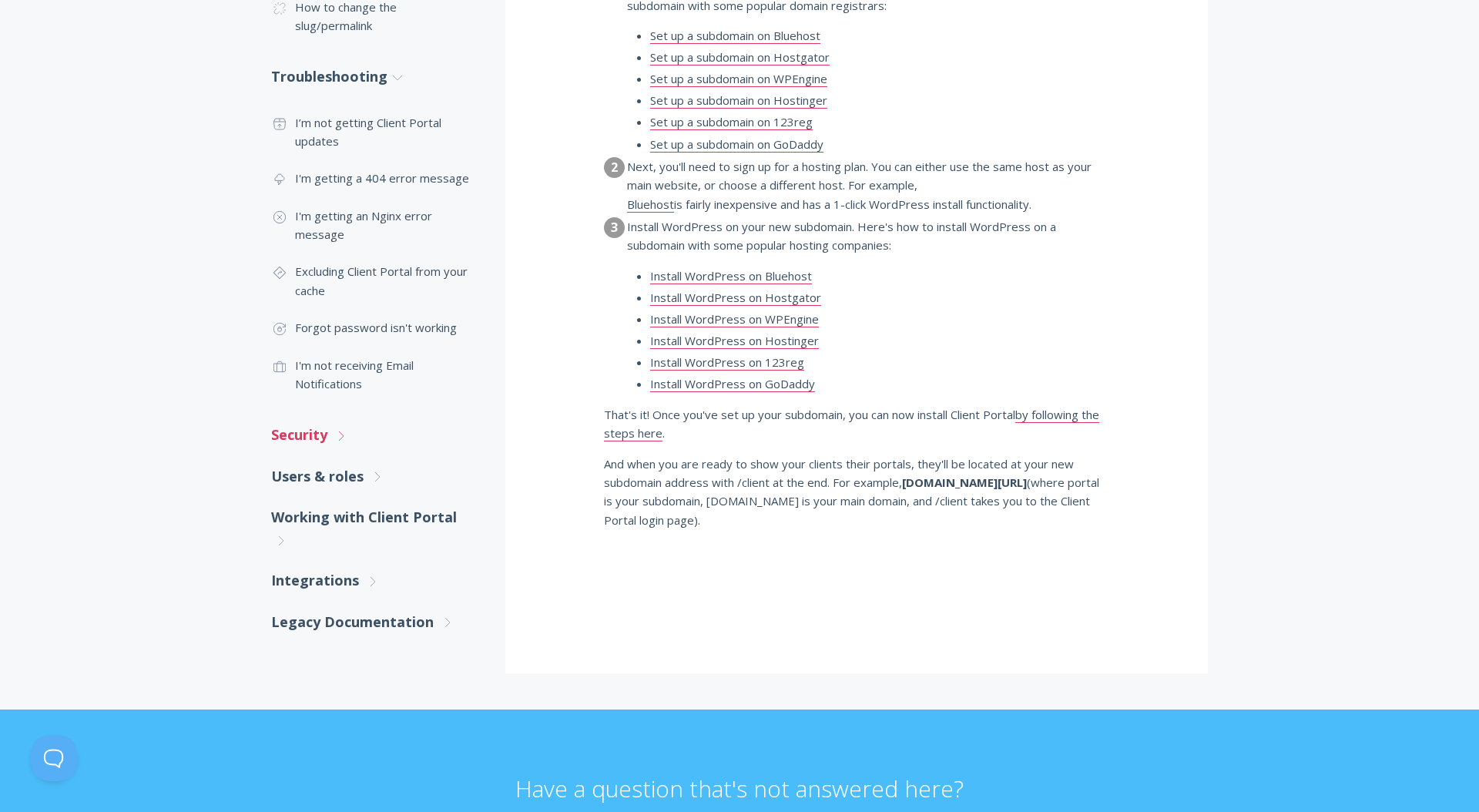
click at [324, 449] on link "Security .st0{fill:none;stroke:#000000;stroke-width:2;stroke-miterlimit:10;} Un…" at bounding box center [373, 434] width 203 height 41
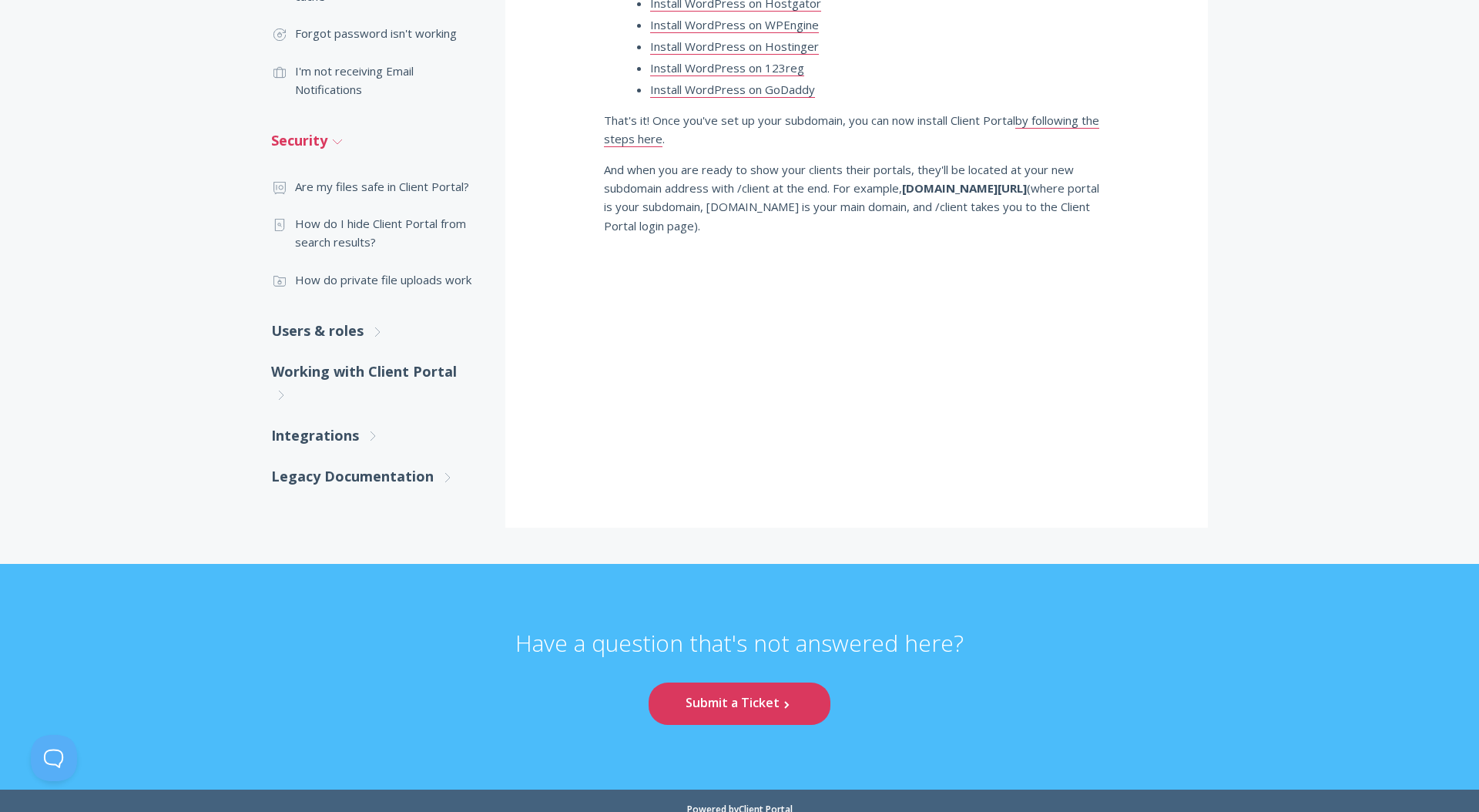
scroll to position [1316, 0]
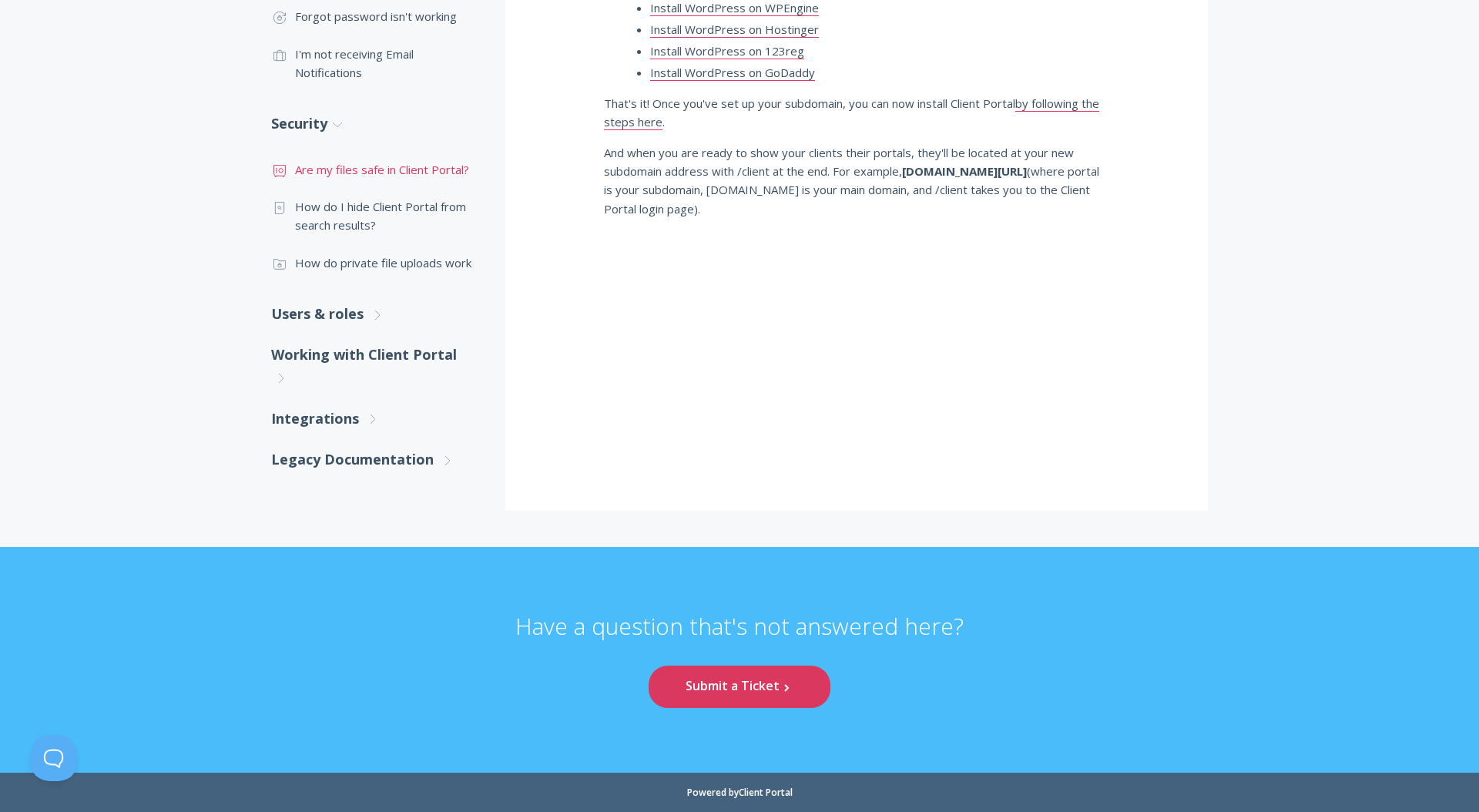
click at [363, 170] on link ".st0{fill:none;stroke:#000000;stroke-width:2;stroke-miterlimit:10;} Financial A…" at bounding box center [373, 169] width 203 height 37
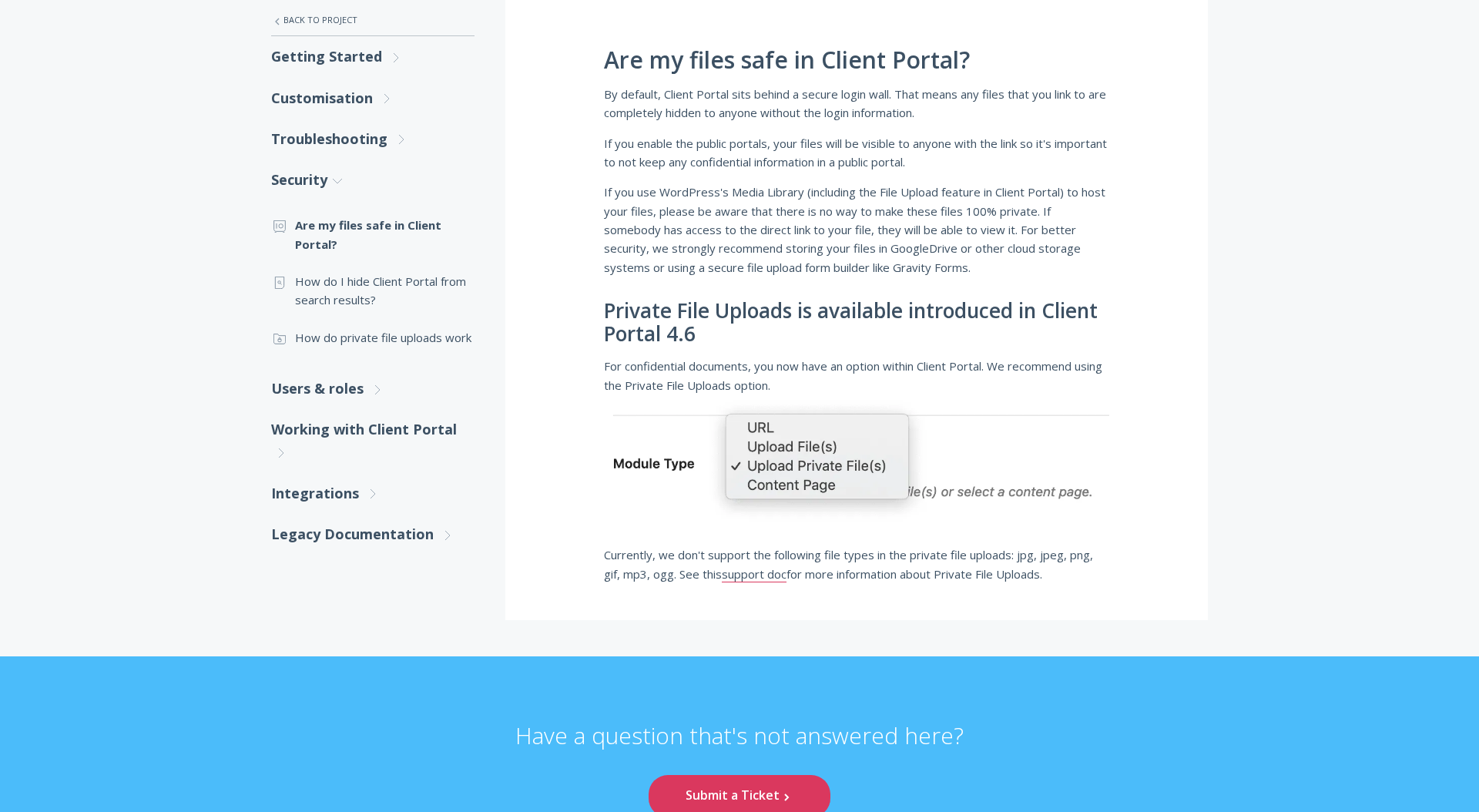
scroll to position [400, 0]
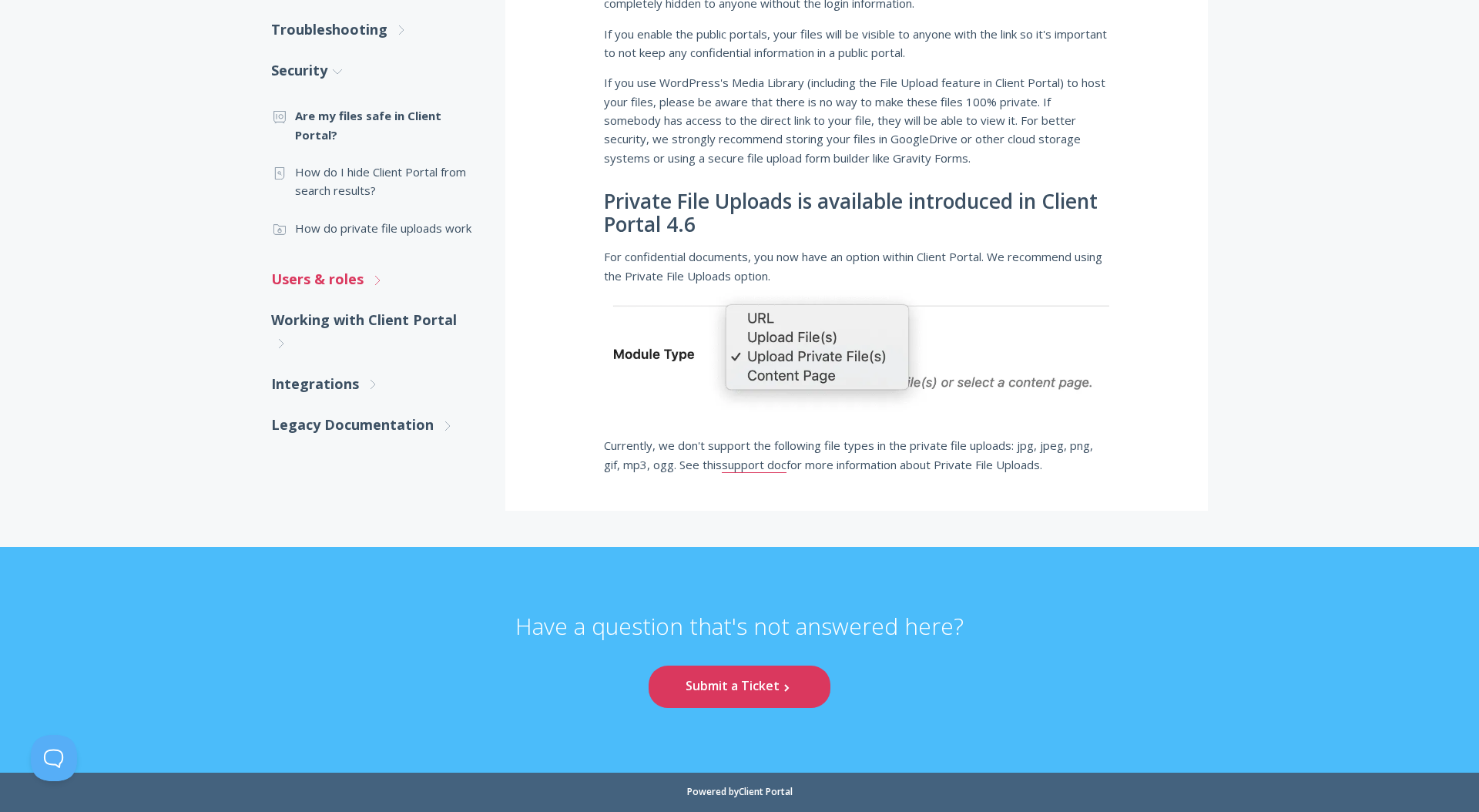
click at [342, 273] on link "Users & roles .st0{fill:none;stroke:#000000;stroke-width:2;stroke-miterlimit:10…" at bounding box center [373, 279] width 203 height 41
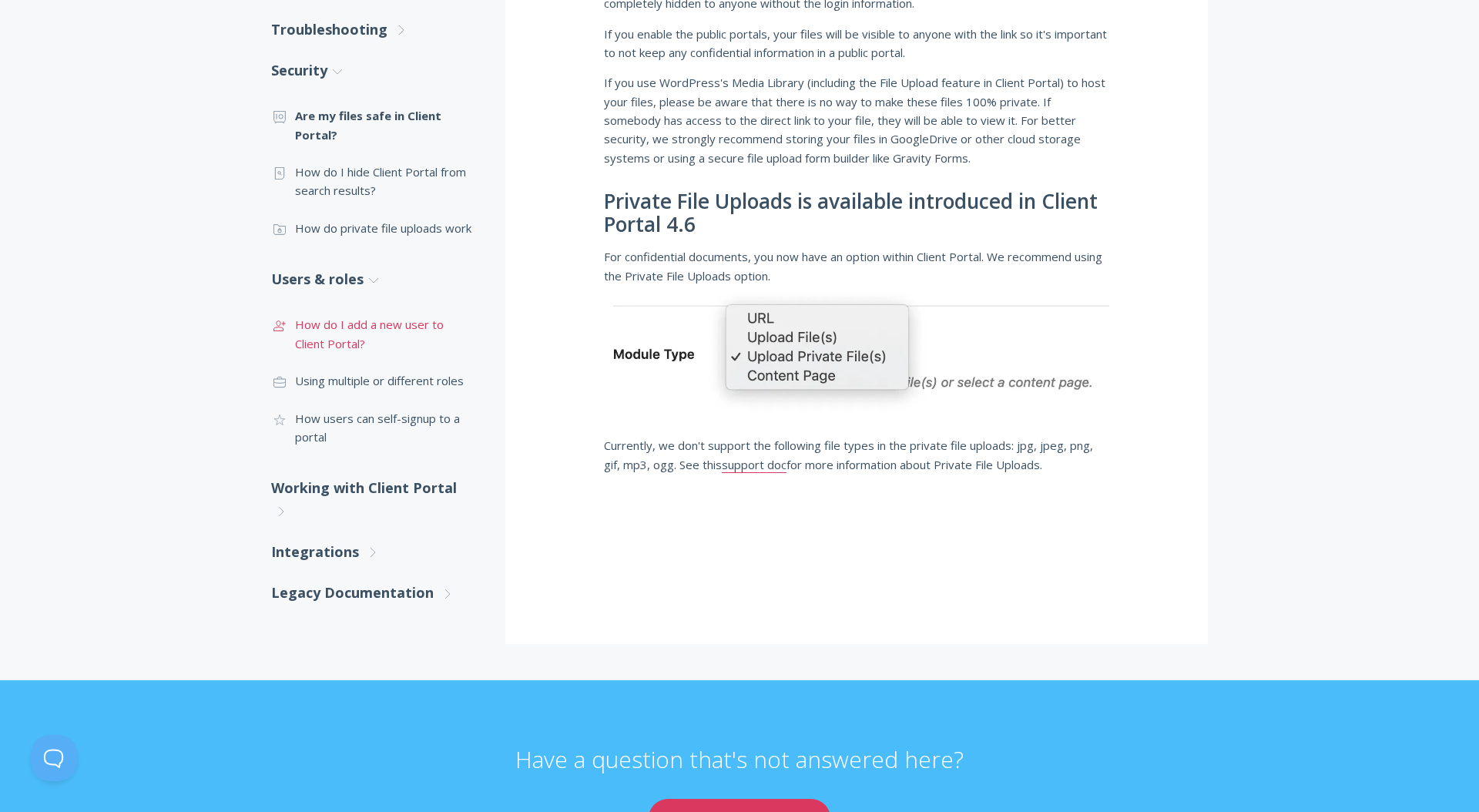
click at [344, 334] on link ".st0{fill:none;stroke:#000000;stroke-width:2;stroke-miterlimit:10;} 3. Communic…" at bounding box center [373, 333] width 203 height 56
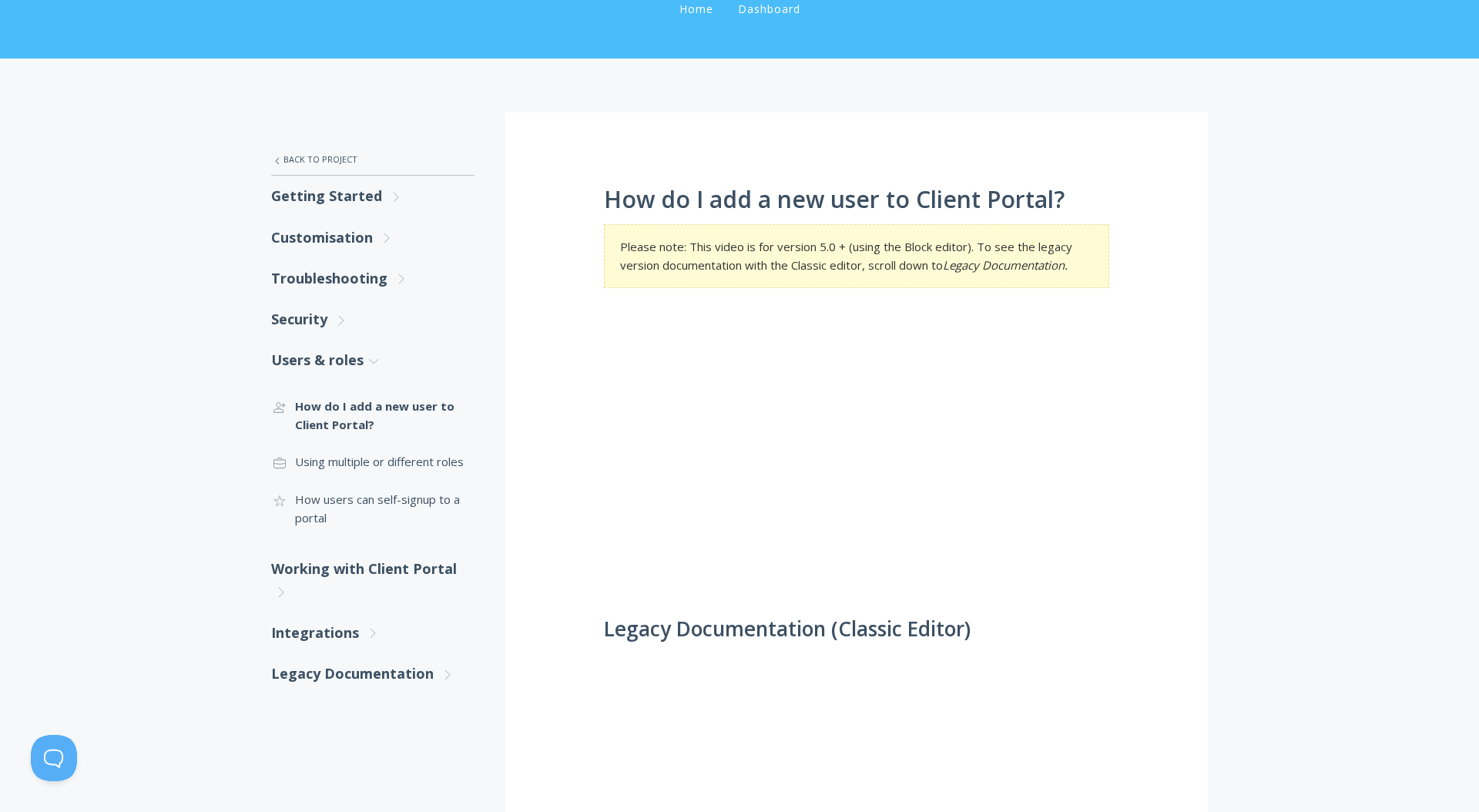
scroll to position [145, 0]
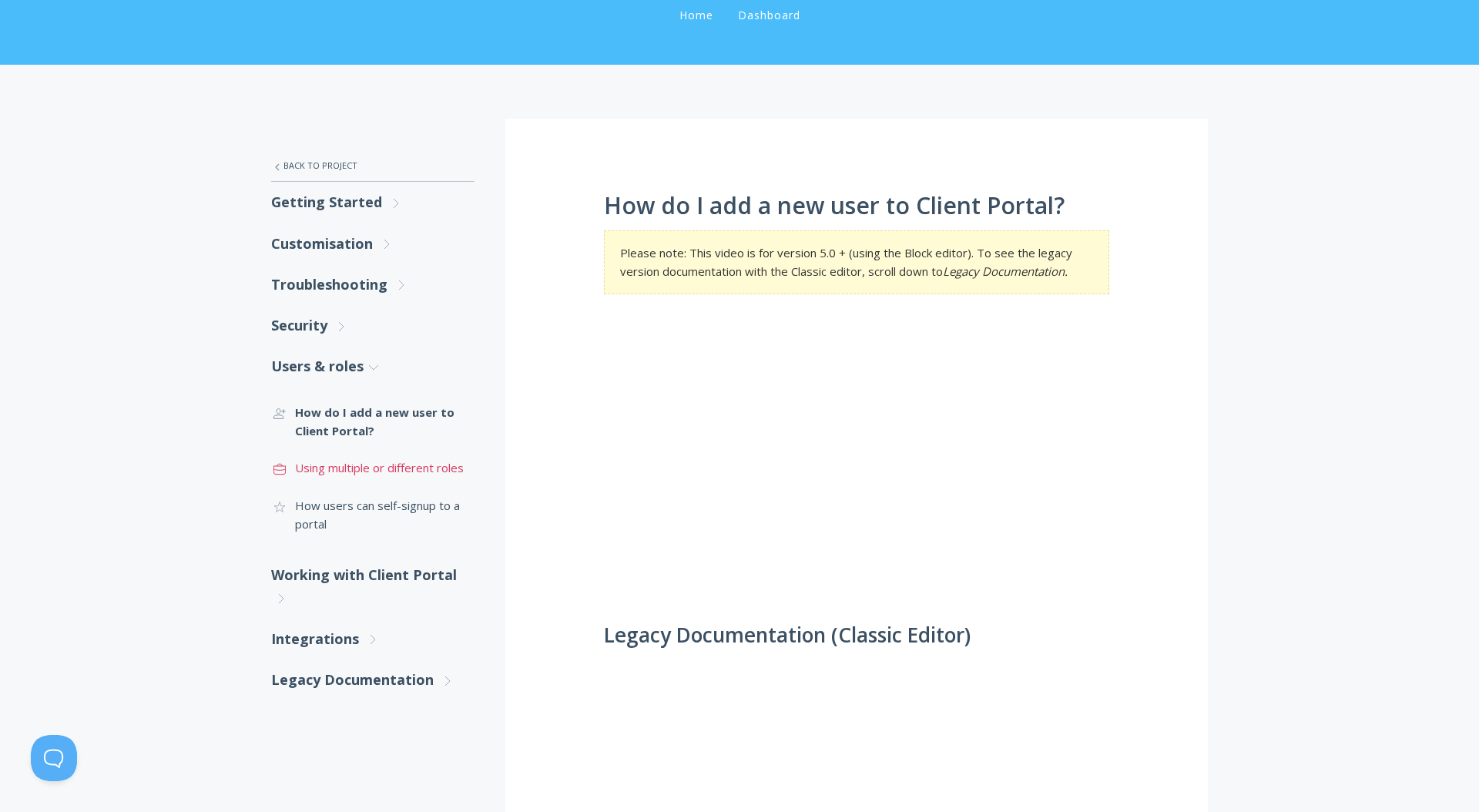
click at [427, 479] on link ".st0{fill:none;stroke:#000000;stroke-width:2;stroke-miterlimit:10;} Untitled-20…" at bounding box center [373, 468] width 203 height 37
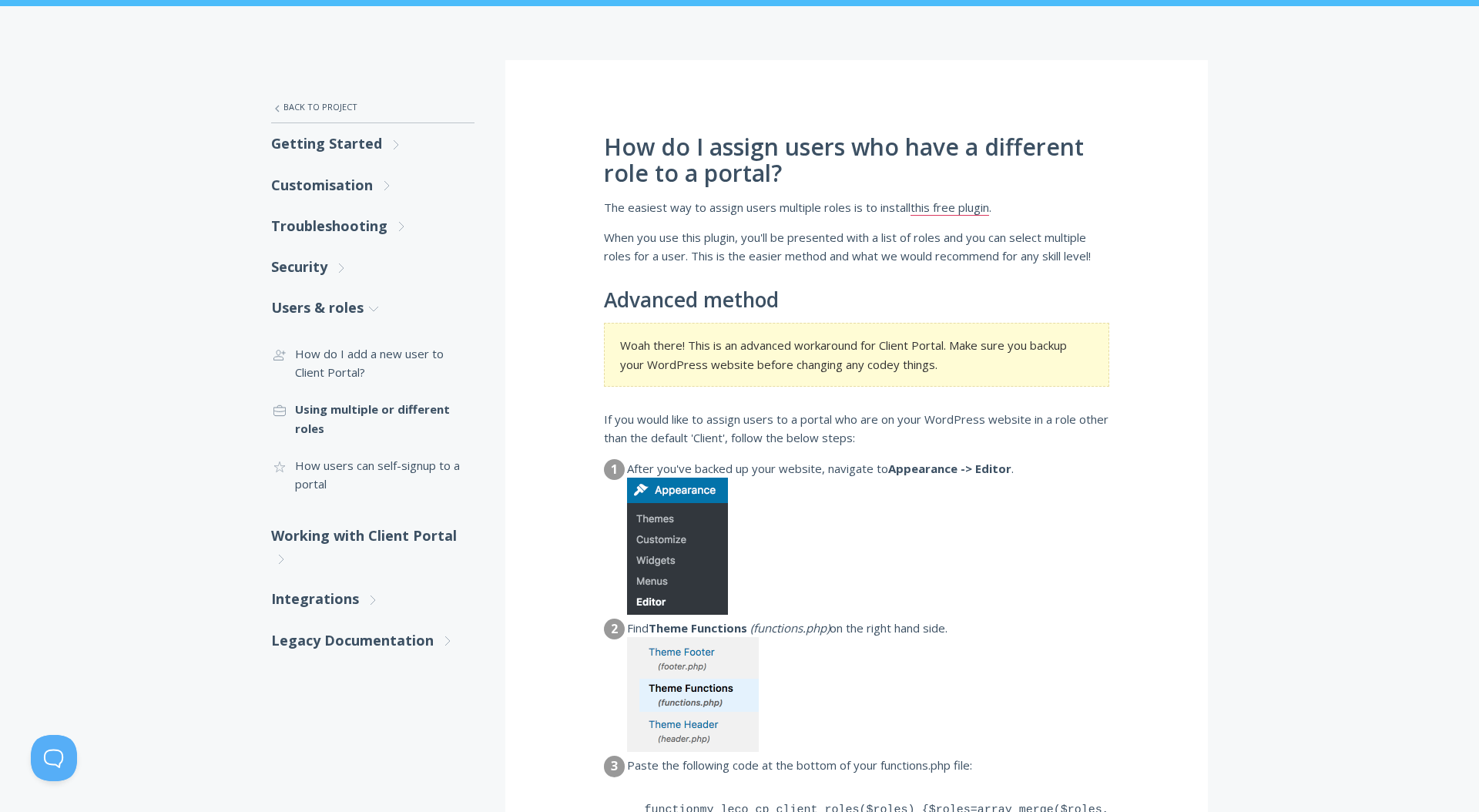
scroll to position [321, 0]
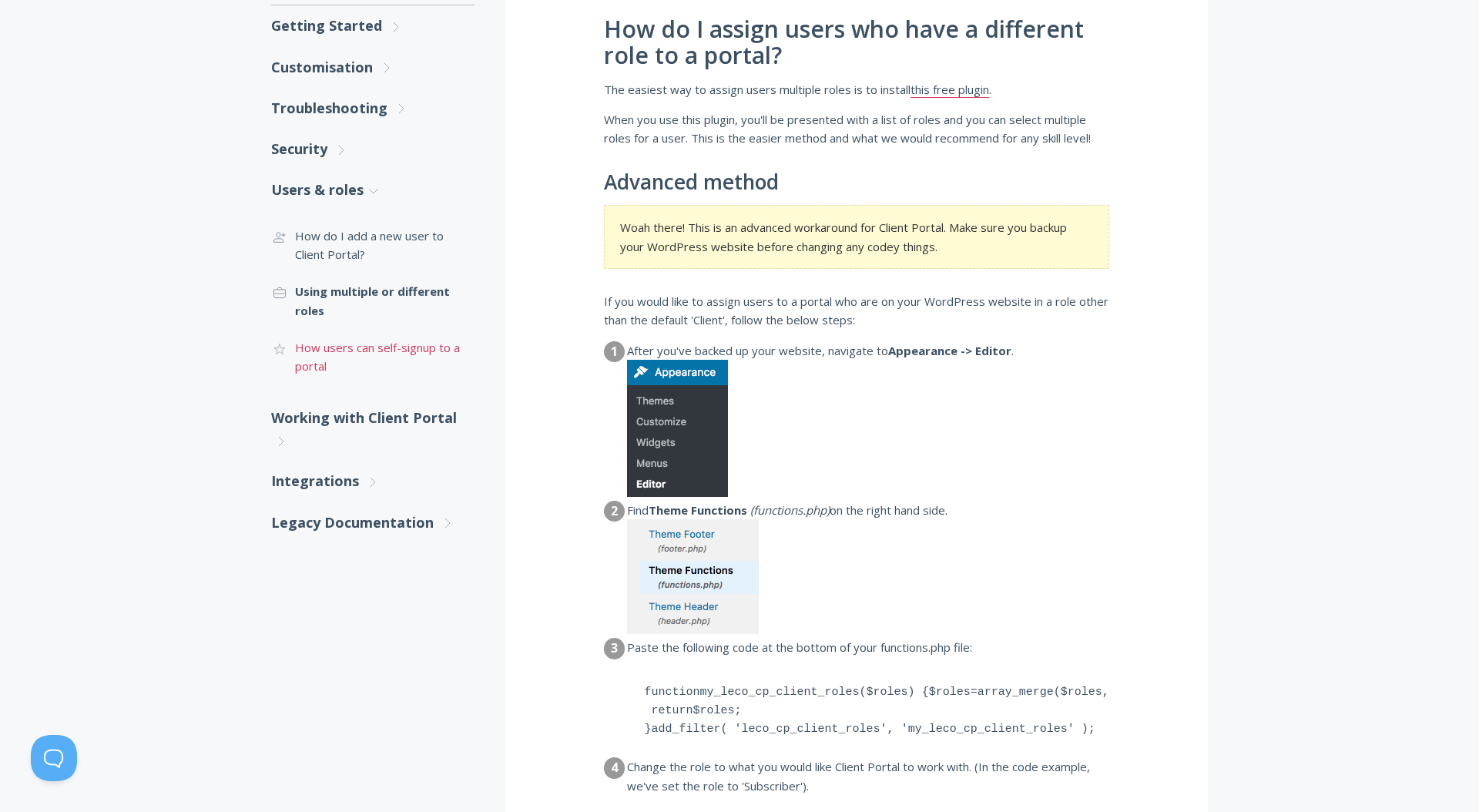
click at [361, 346] on link ".cls-1{fill:none;stroke:#000;stroke-miterlimit:10;stroke-width:2px;} 1. General…" at bounding box center [373, 357] width 203 height 56
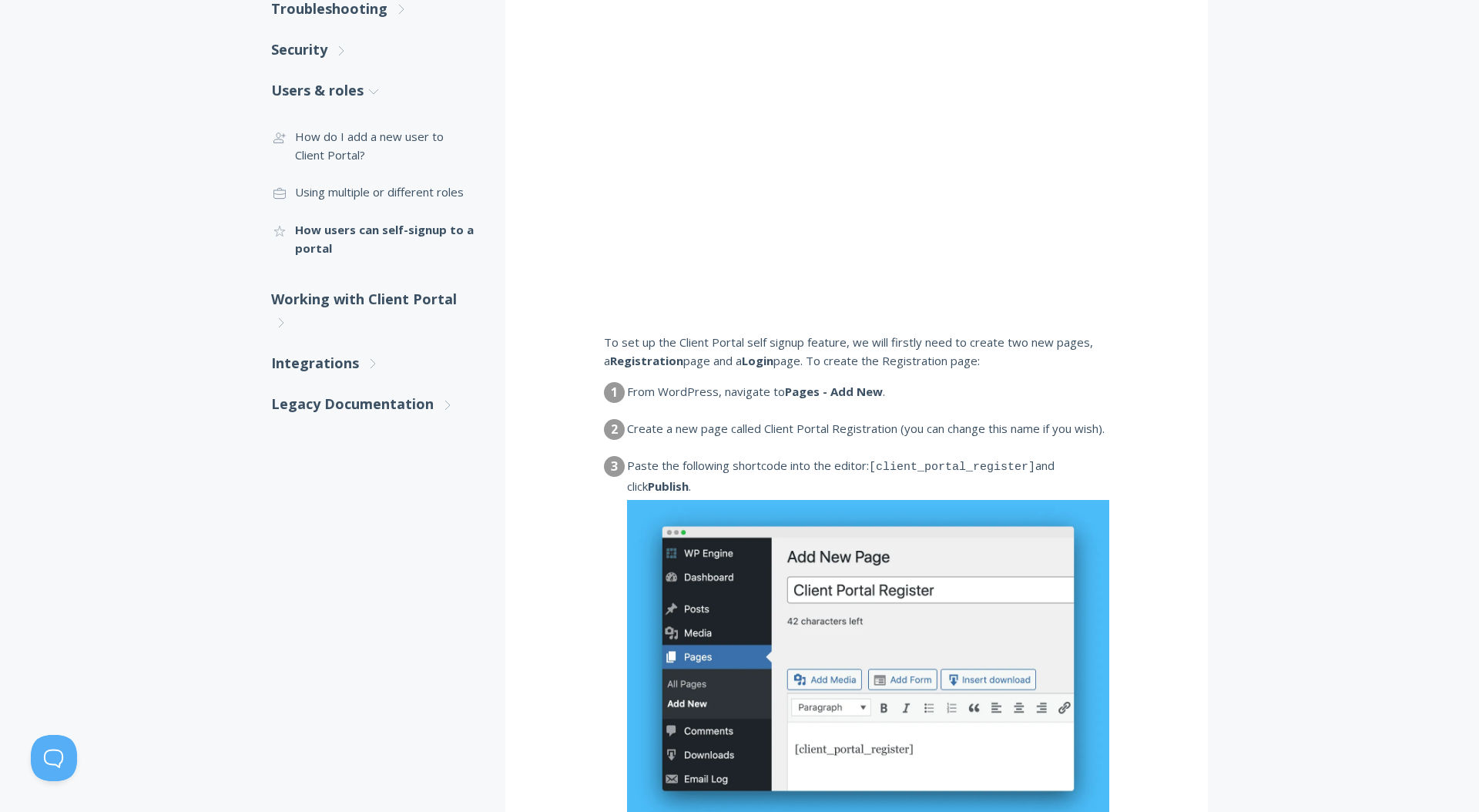
scroll to position [237, 0]
